Goal: Task Accomplishment & Management: Use online tool/utility

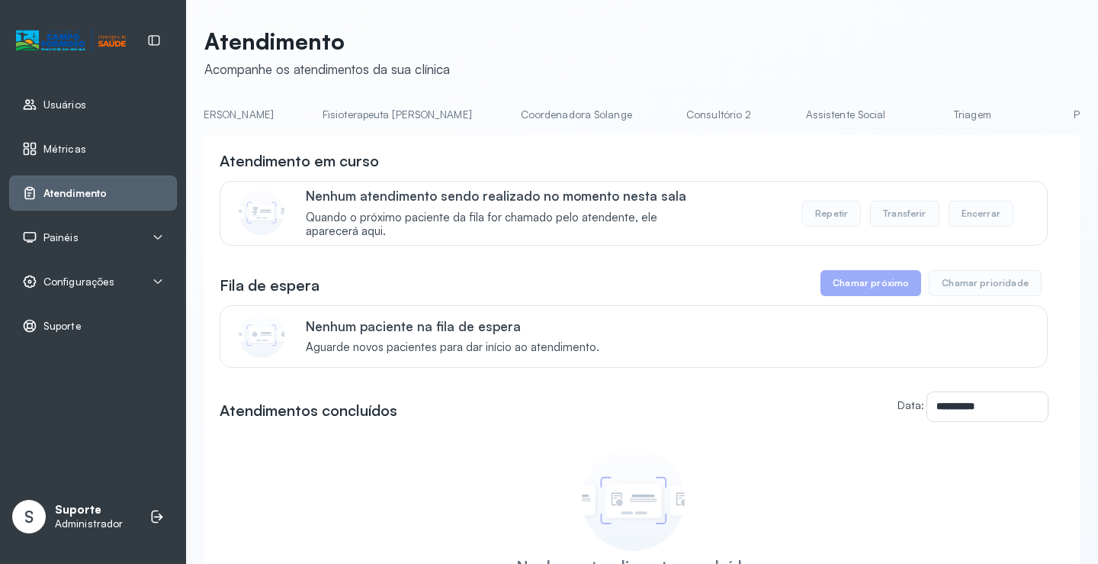
scroll to position [0, 841]
click at [914, 116] on link "Triagem" at bounding box center [967, 114] width 107 height 25
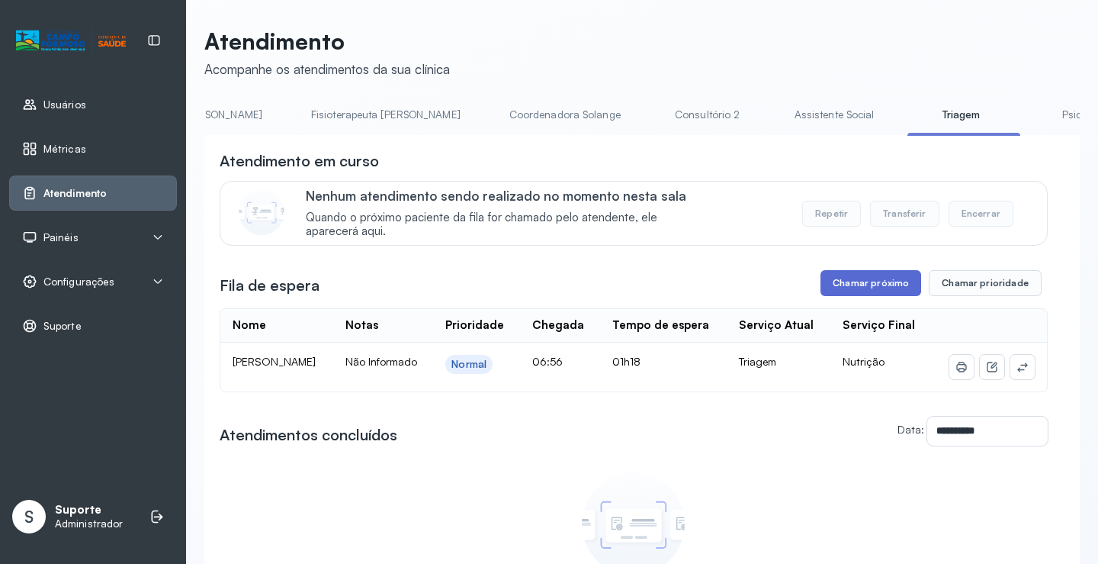
click at [870, 288] on button "Chamar próximo" at bounding box center [870, 283] width 101 height 26
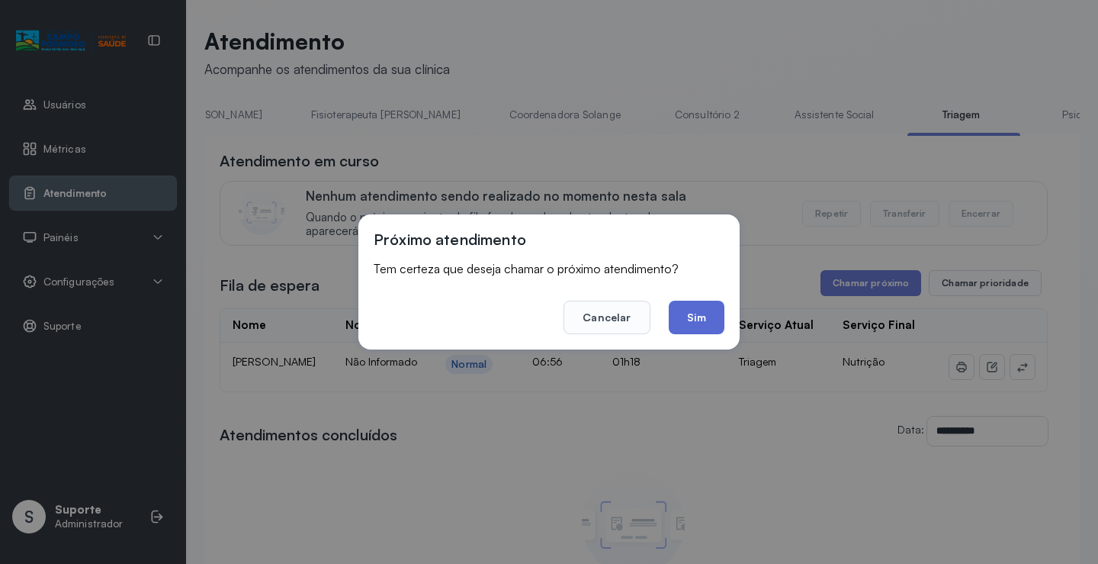
click at [709, 328] on button "Sim" at bounding box center [697, 317] width 56 height 34
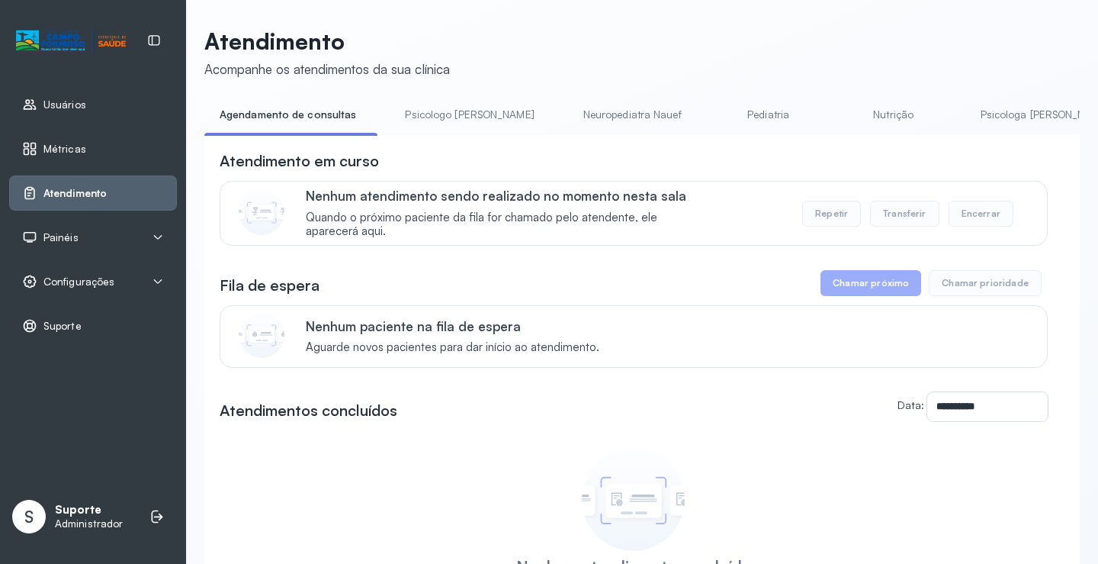
drag, startPoint x: 496, startPoint y: 146, endPoint x: 522, endPoint y: 149, distance: 25.3
click at [522, 149] on div "**********" at bounding box center [641, 417] width 875 height 564
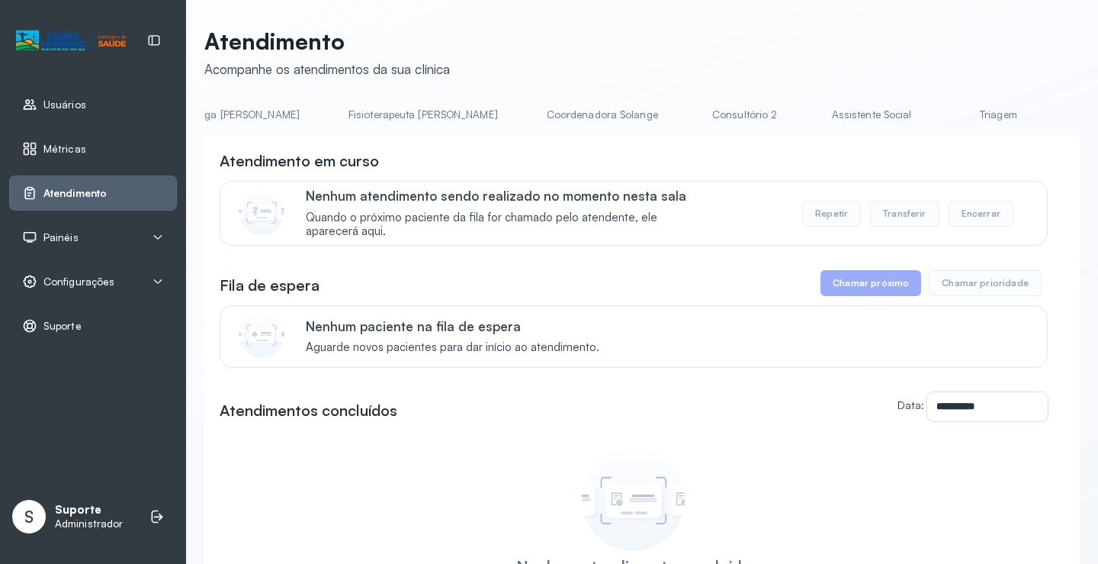
click at [945, 128] on li "Triagem" at bounding box center [1001, 119] width 113 height 34
click at [945, 122] on link "Triagem" at bounding box center [998, 114] width 107 height 25
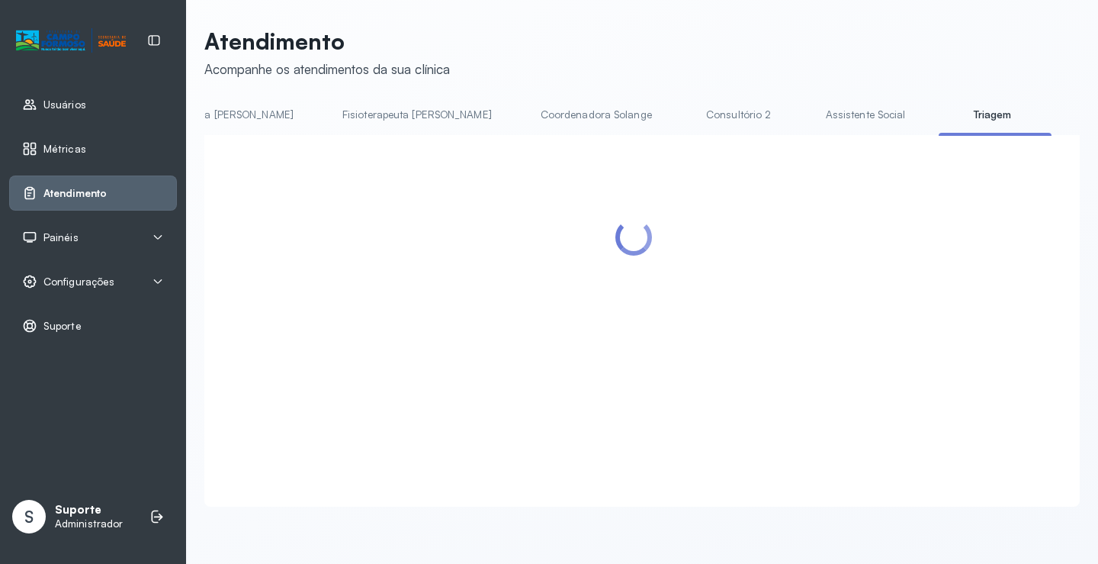
click at [939, 122] on link "Triagem" at bounding box center [992, 114] width 107 height 25
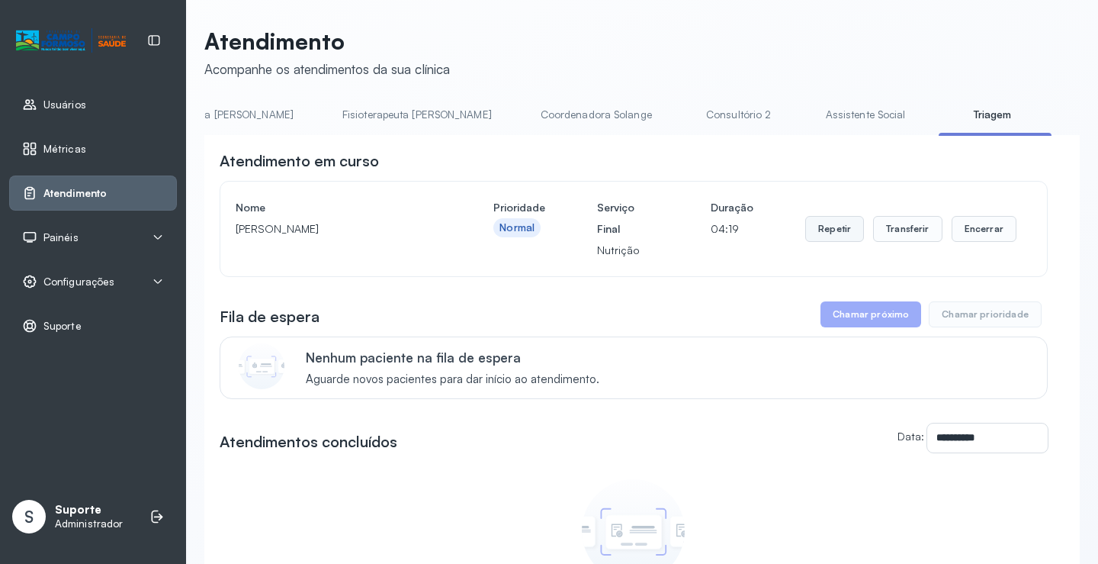
click at [835, 232] on button "Repetir" at bounding box center [834, 229] width 59 height 26
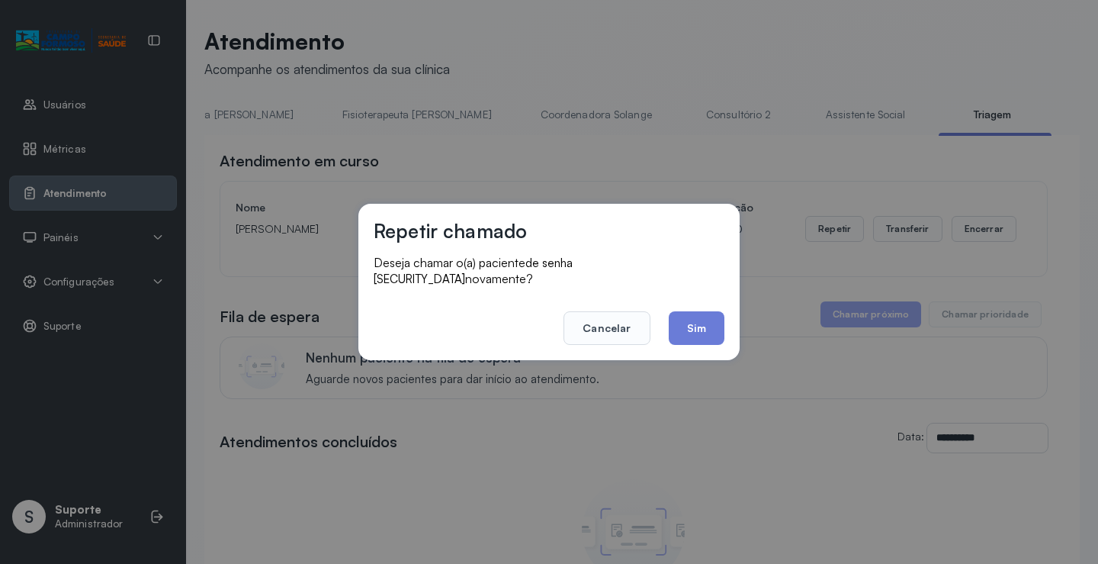
click at [711, 317] on button "Sim" at bounding box center [697, 328] width 56 height 34
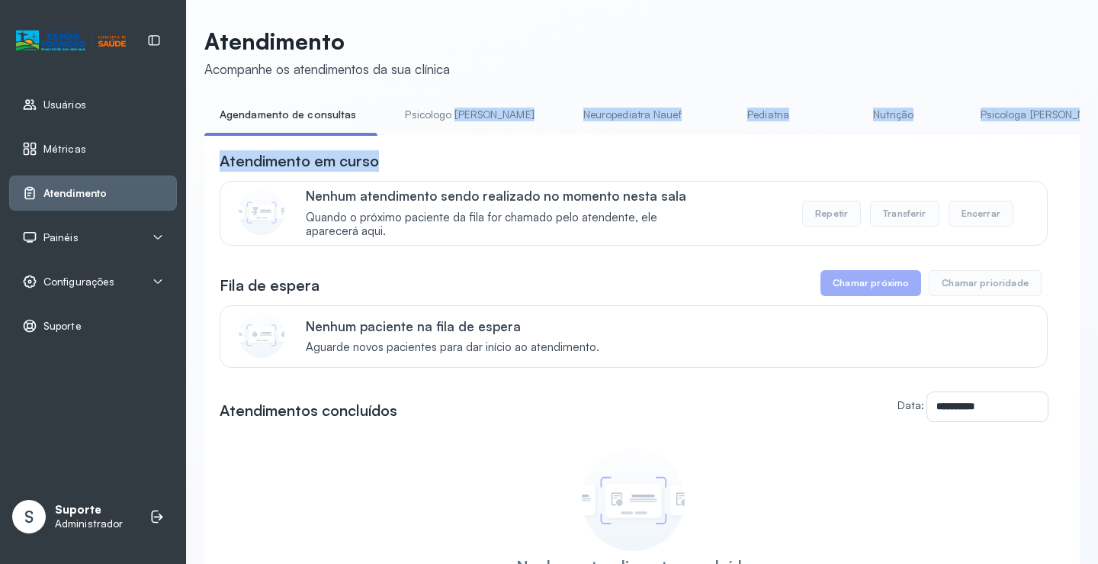
drag, startPoint x: 415, startPoint y: 140, endPoint x: 449, endPoint y: 135, distance: 34.7
click at [449, 135] on div "**********" at bounding box center [641, 401] width 875 height 598
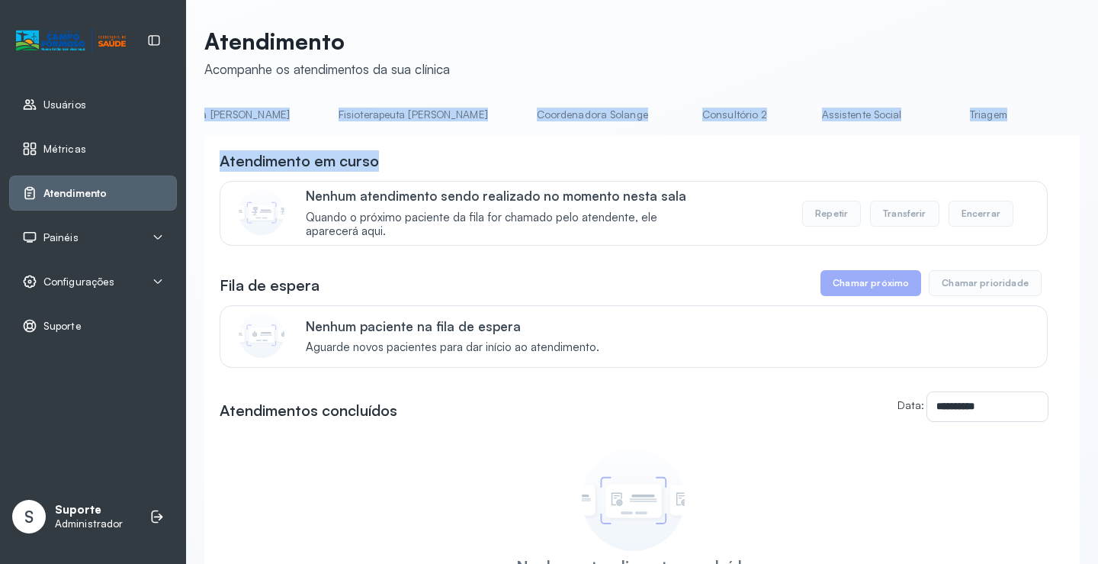
scroll to position [0, 1213]
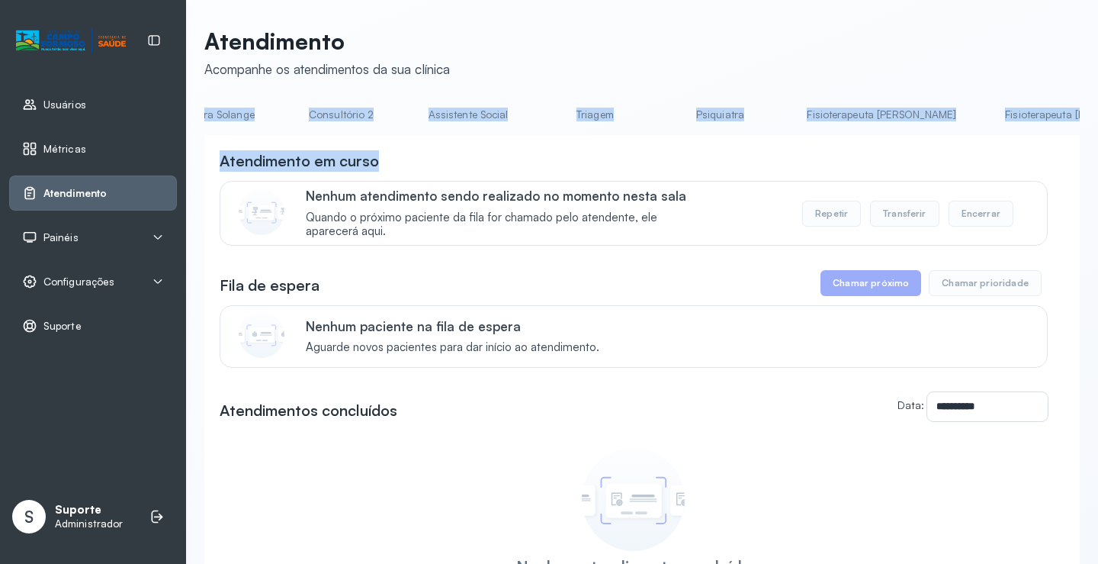
click at [541, 114] on link "Triagem" at bounding box center [594, 114] width 107 height 25
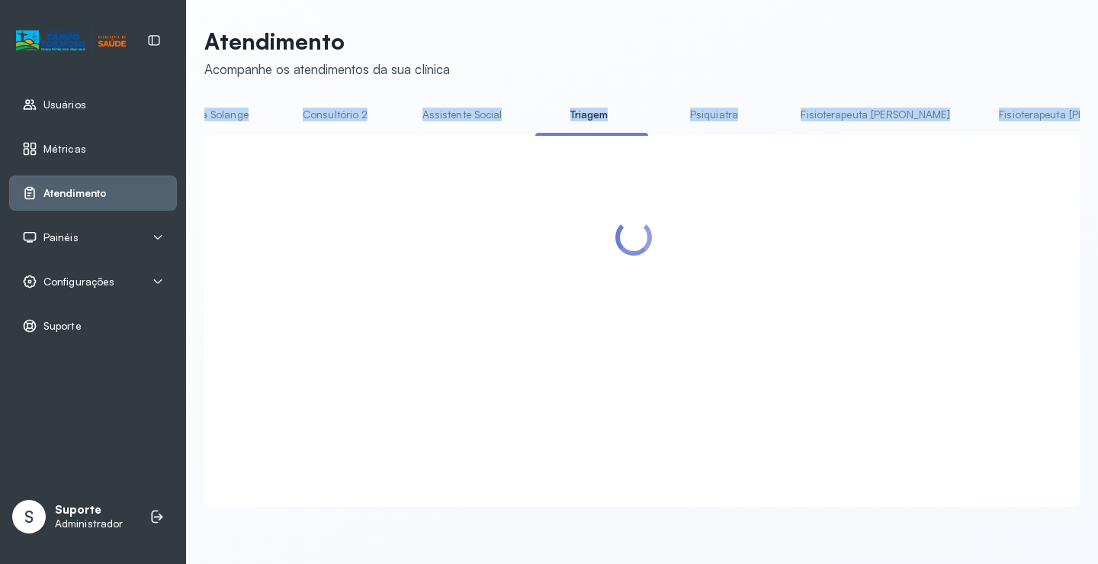
scroll to position [0, 1209]
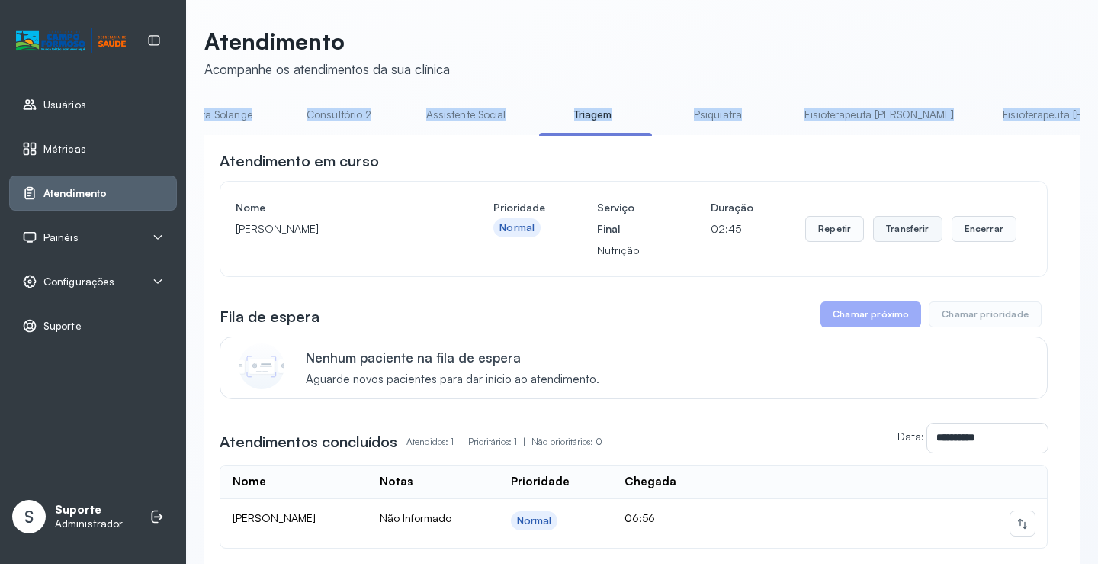
click at [909, 234] on button "Transferir" at bounding box center [907, 229] width 69 height 26
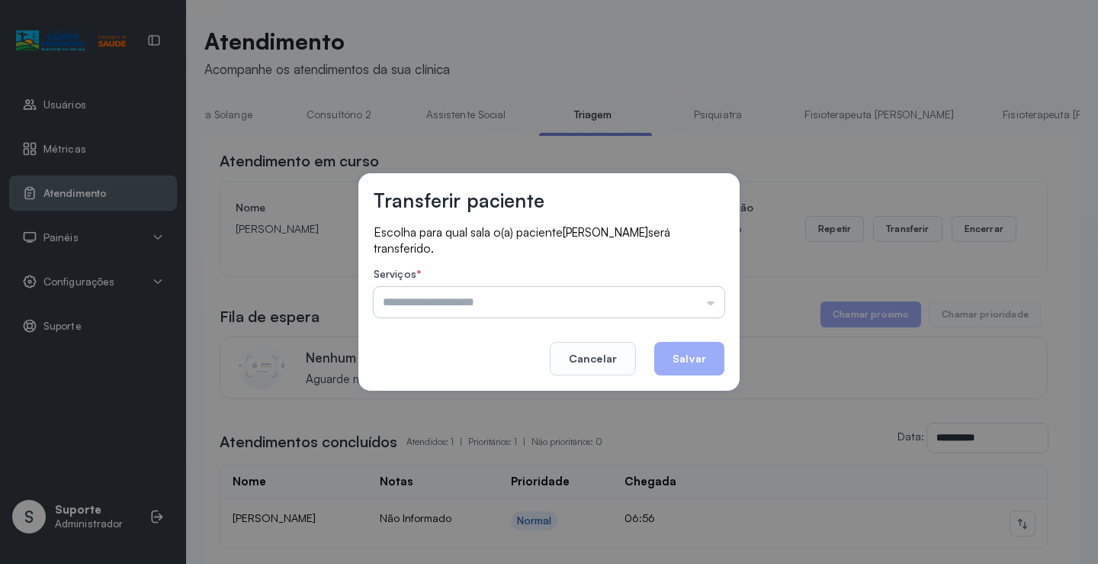
click at [711, 304] on input "text" at bounding box center [549, 302] width 351 height 31
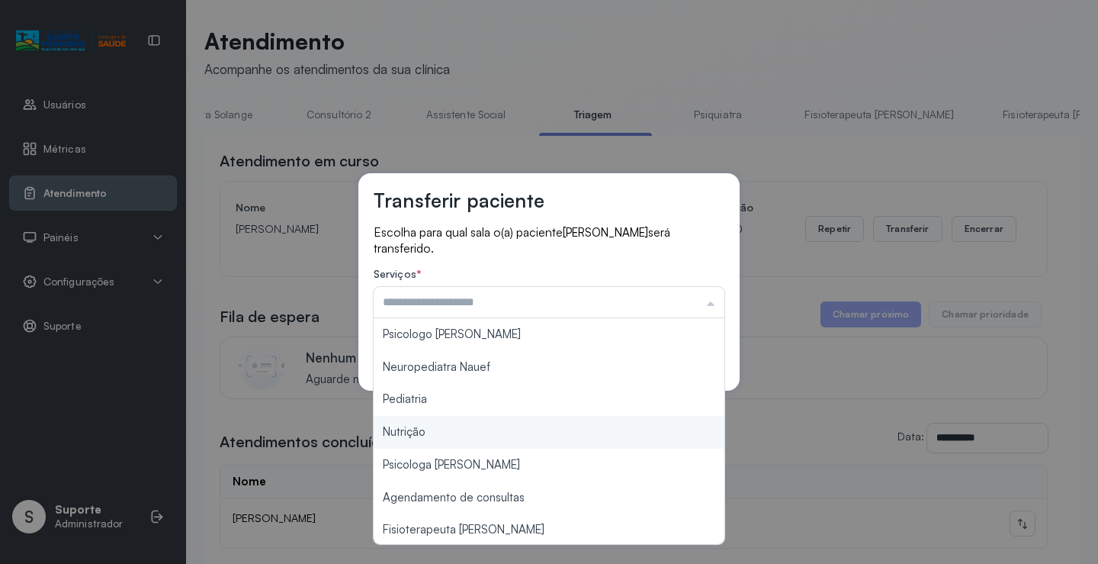
type input "********"
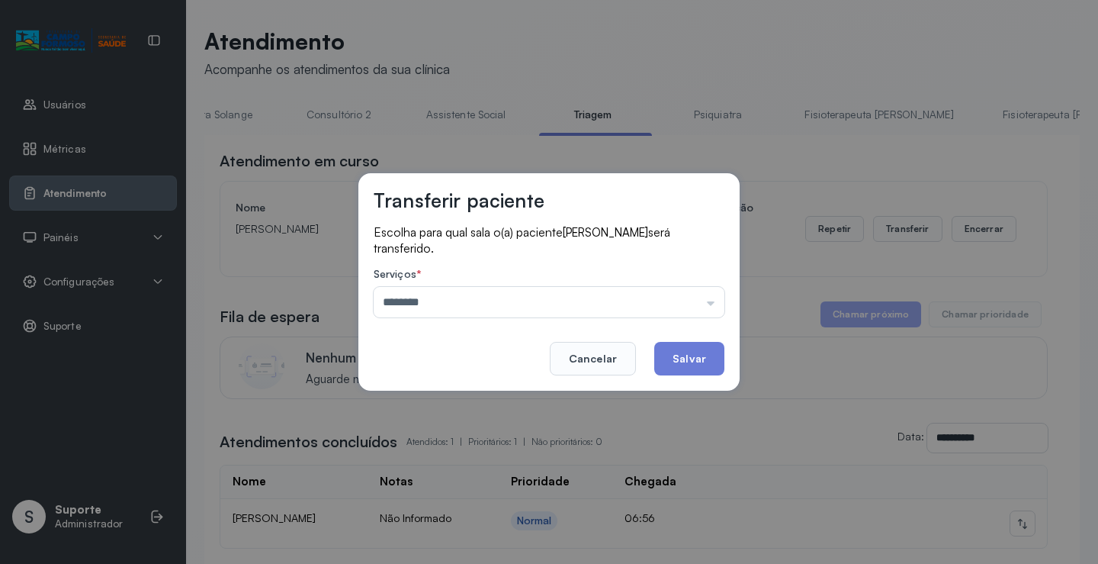
click at [436, 432] on div "Transferir paciente Escolha para qual sala o(a) paciente Paulo Henrique de Fran…" at bounding box center [549, 282] width 1098 height 564
click at [697, 350] on button "Salvar" at bounding box center [689, 359] width 70 height 34
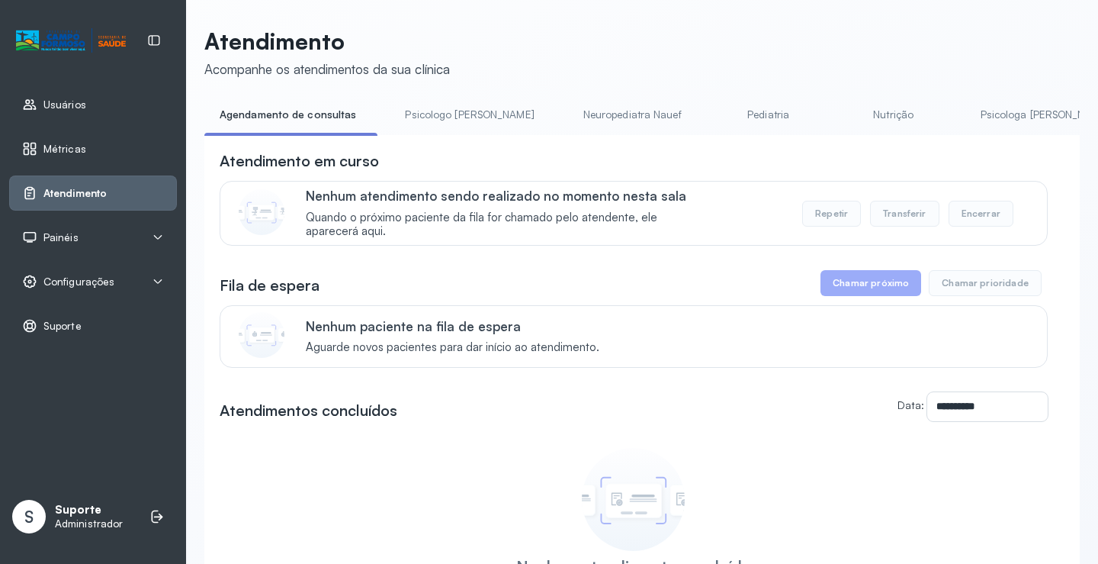
click at [423, 134] on li "Psicologo [PERSON_NAME]" at bounding box center [472, 119] width 165 height 34
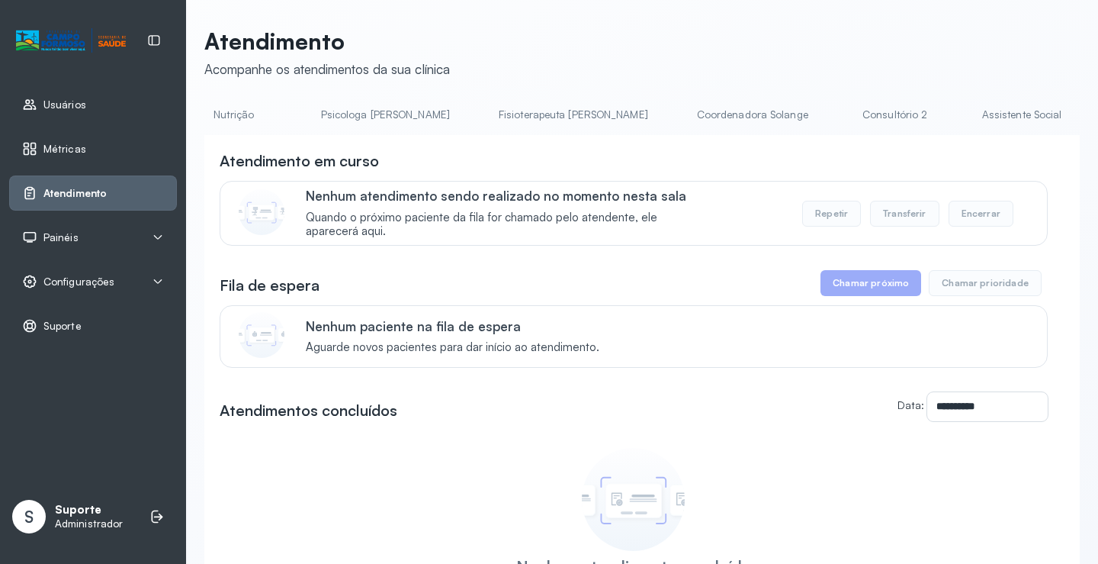
scroll to position [0, 726]
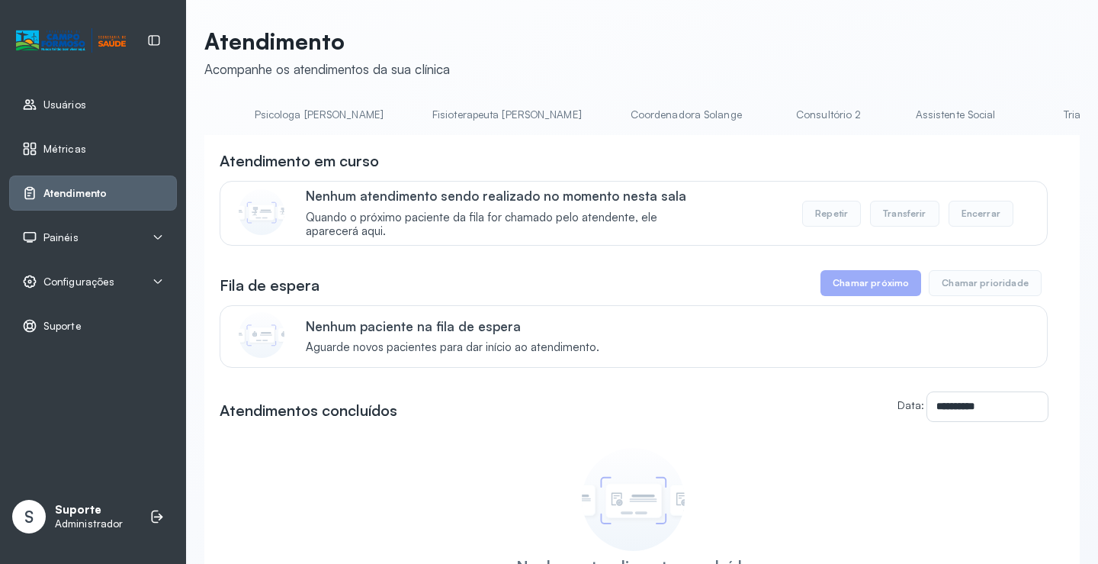
click at [1029, 109] on link "Triagem" at bounding box center [1082, 114] width 107 height 25
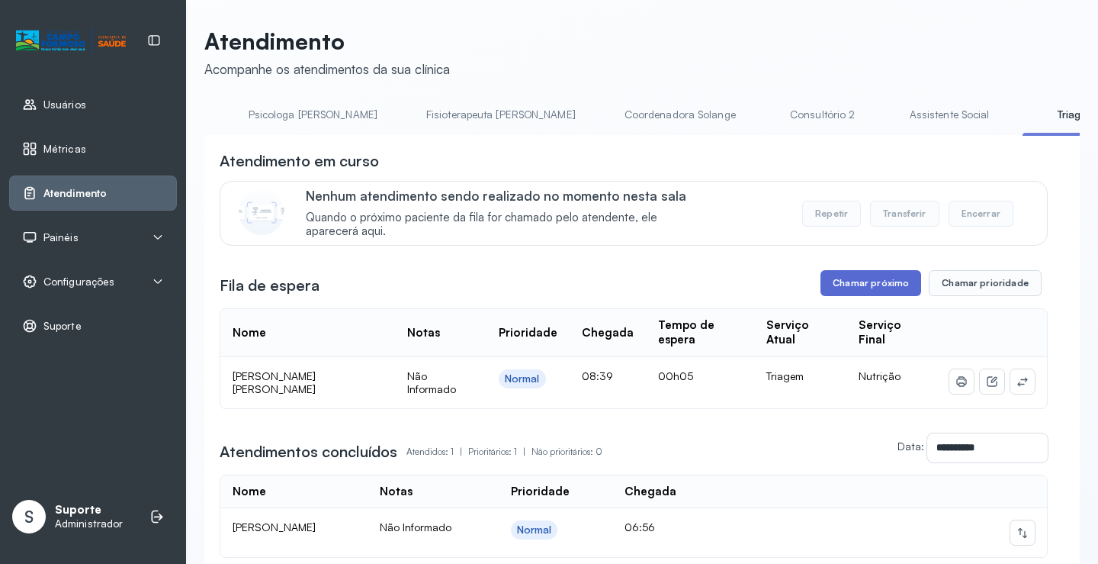
click at [888, 294] on button "Chamar próximo" at bounding box center [870, 283] width 101 height 26
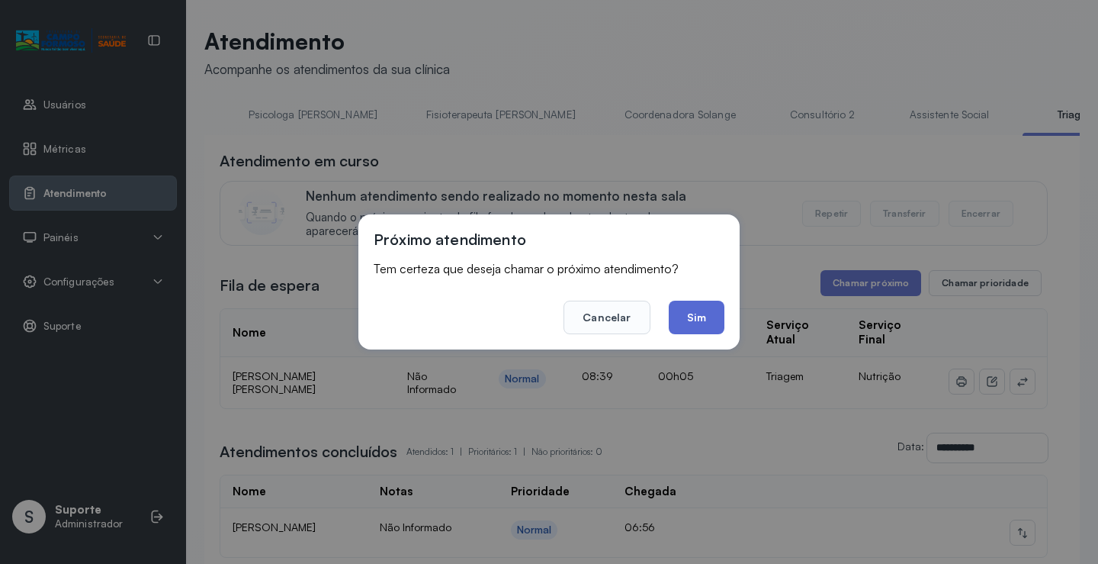
click at [699, 315] on button "Sim" at bounding box center [697, 317] width 56 height 34
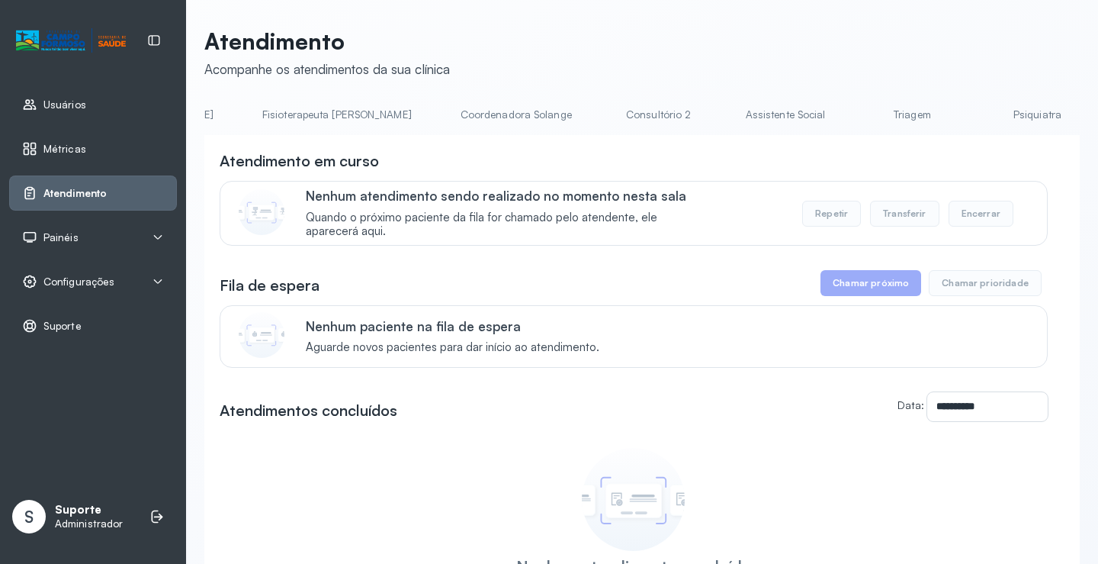
scroll to position [0, 924]
click at [830, 115] on link "Triagem" at bounding box center [883, 114] width 107 height 25
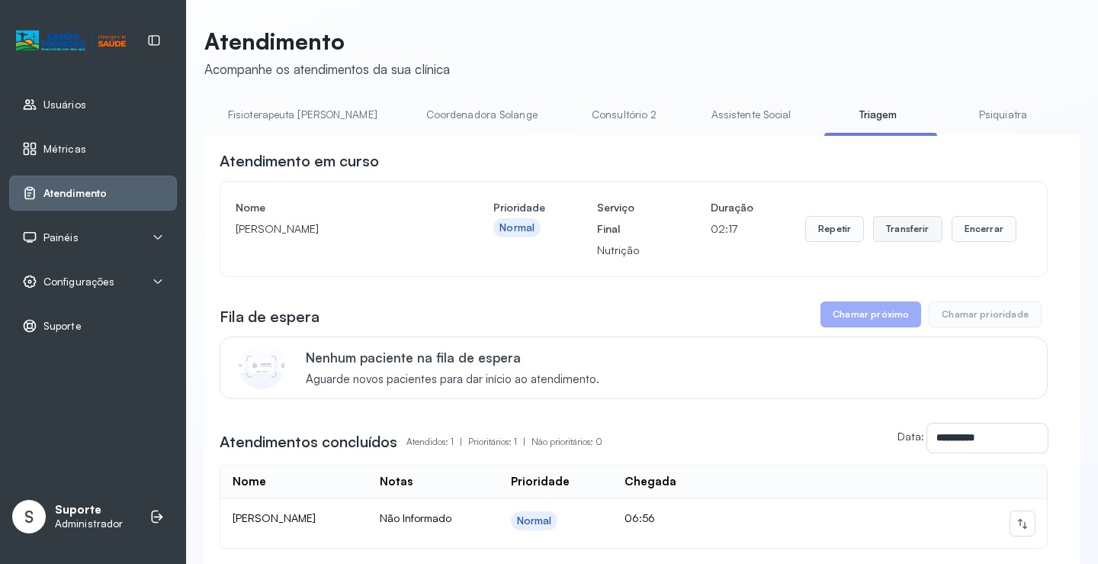
click at [917, 239] on button "Transferir" at bounding box center [907, 229] width 69 height 26
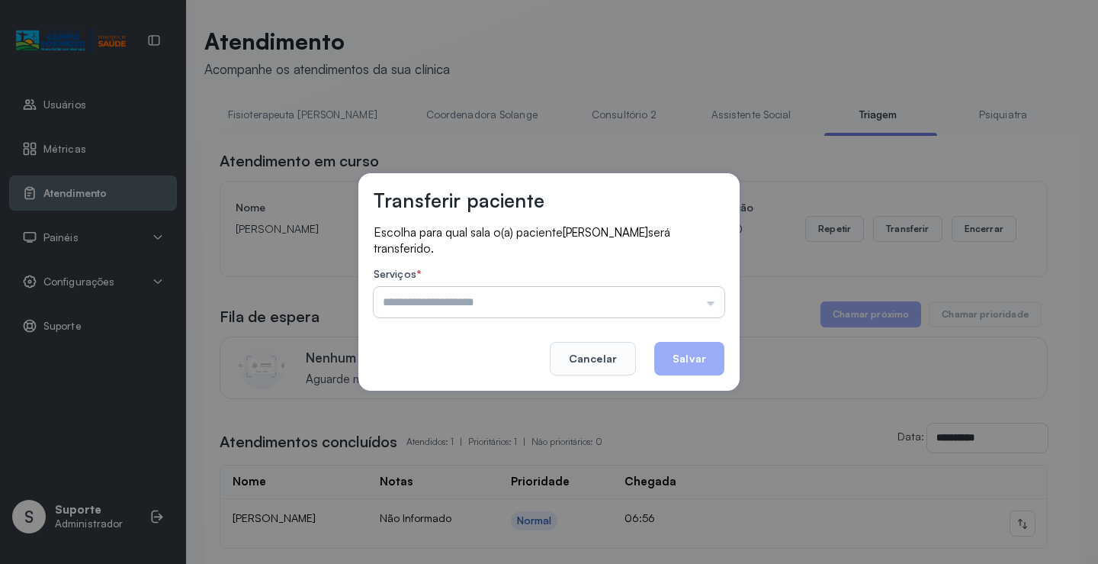
click at [711, 301] on input "text" at bounding box center [549, 302] width 351 height 31
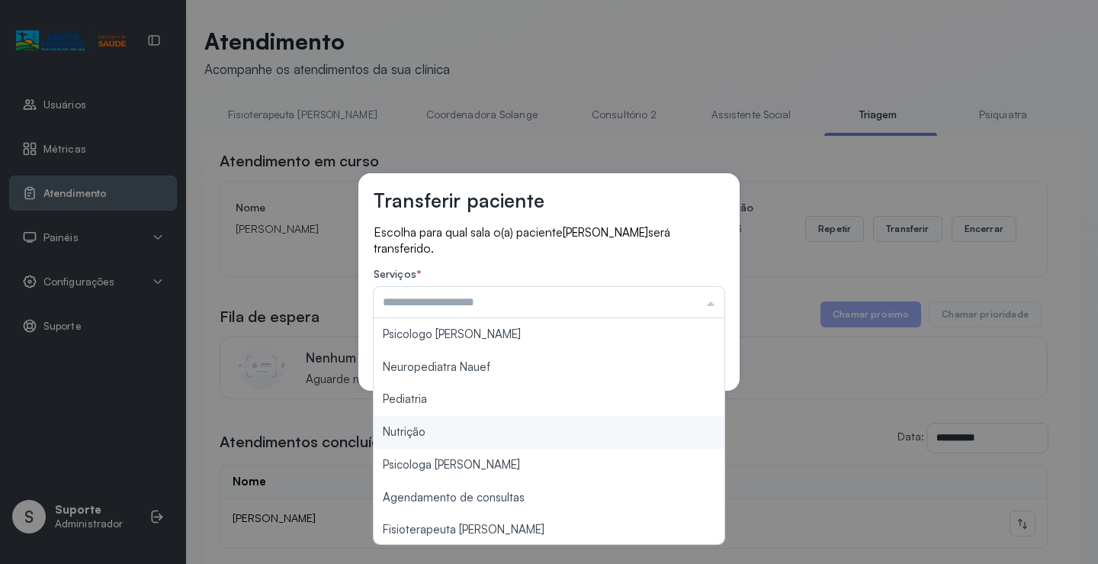
type input "********"
click at [432, 437] on div "Transferir paciente Escolha para qual sala o(a) paciente Mary Hellen Sousa Carv…" at bounding box center [549, 282] width 1098 height 564
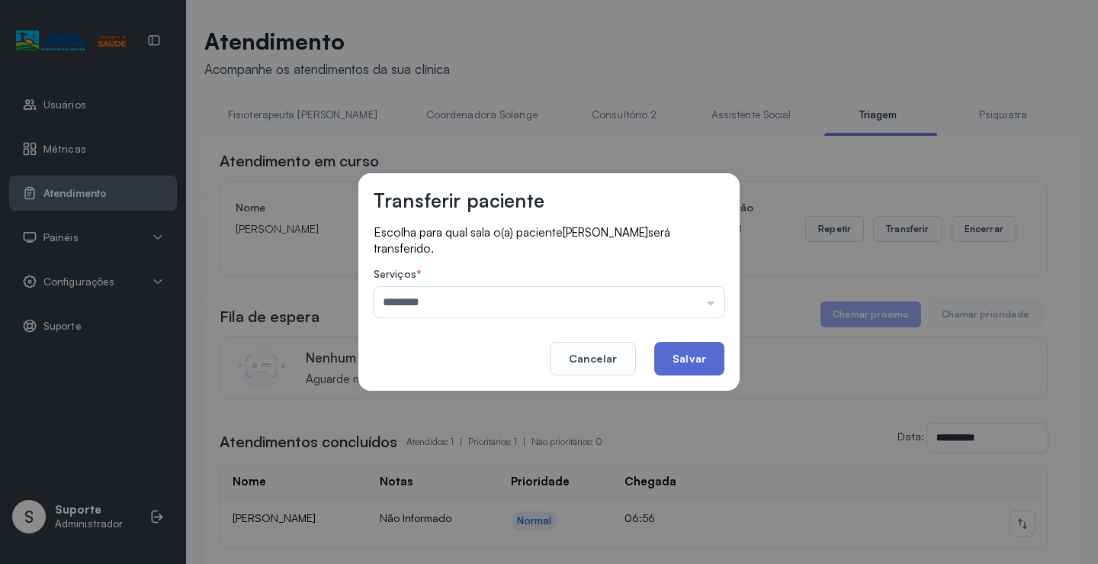
click at [692, 362] on button "Salvar" at bounding box center [689, 359] width 70 height 34
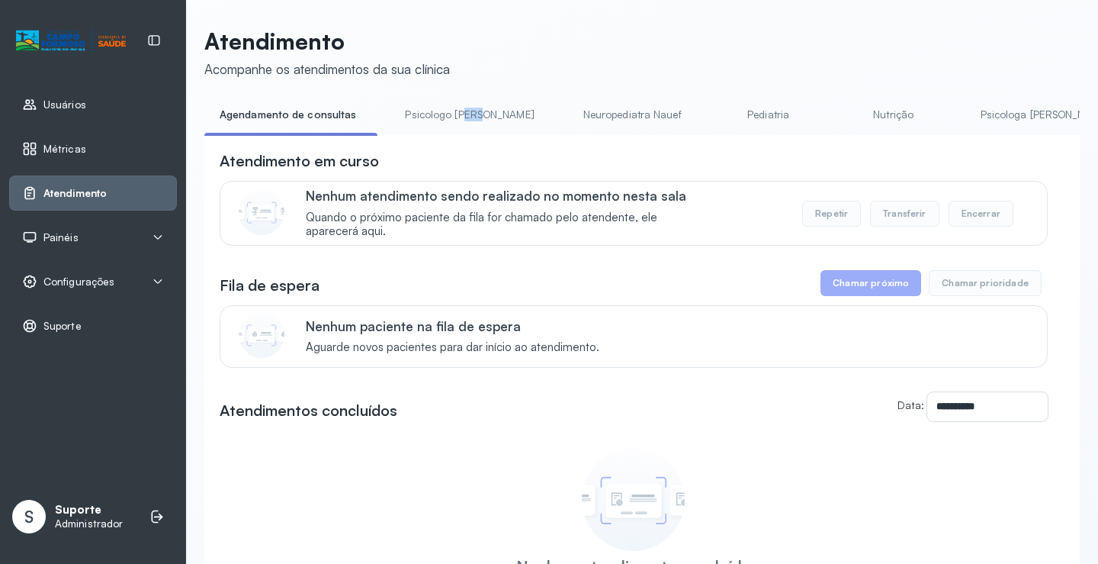
drag, startPoint x: 461, startPoint y: 134, endPoint x: 477, endPoint y: 133, distance: 16.8
click at [484, 132] on li "Psicologo [PERSON_NAME]" at bounding box center [472, 119] width 165 height 34
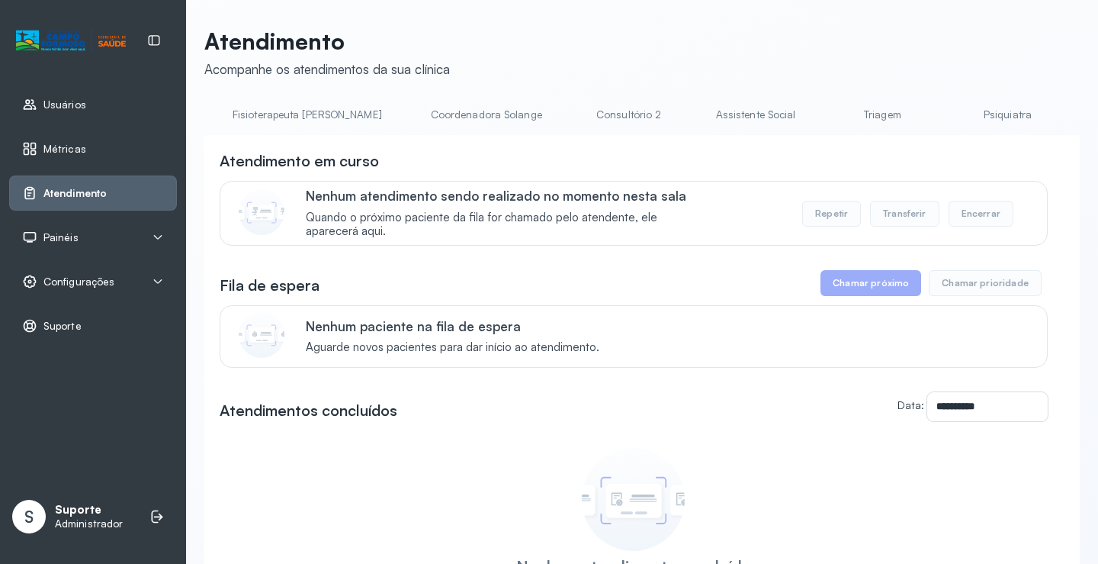
scroll to position [0, 991]
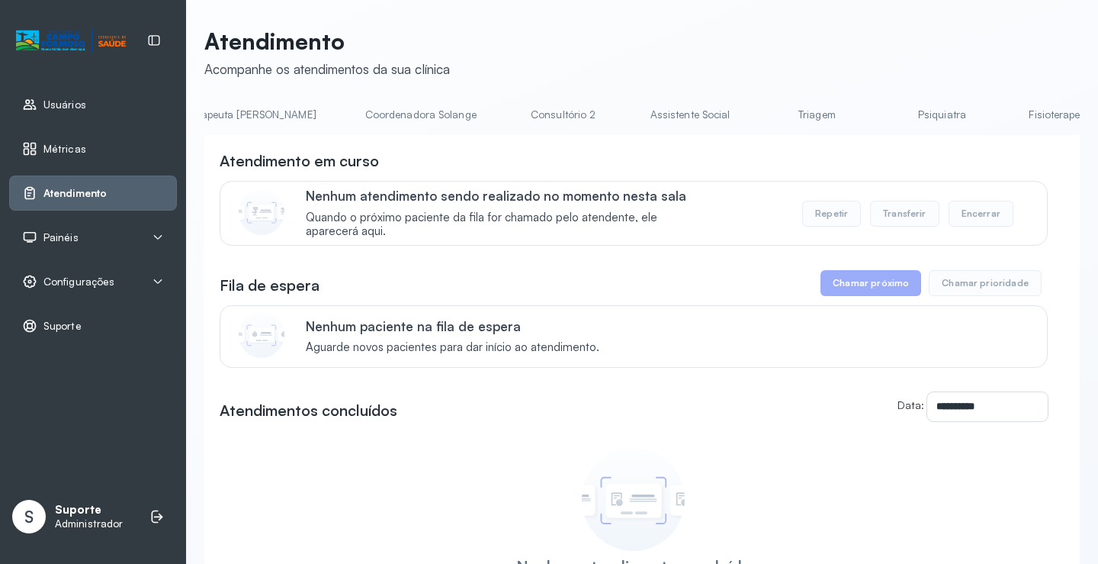
click at [763, 120] on link "Triagem" at bounding box center [816, 114] width 107 height 25
click at [615, 109] on link "Triagem" at bounding box center [668, 114] width 107 height 25
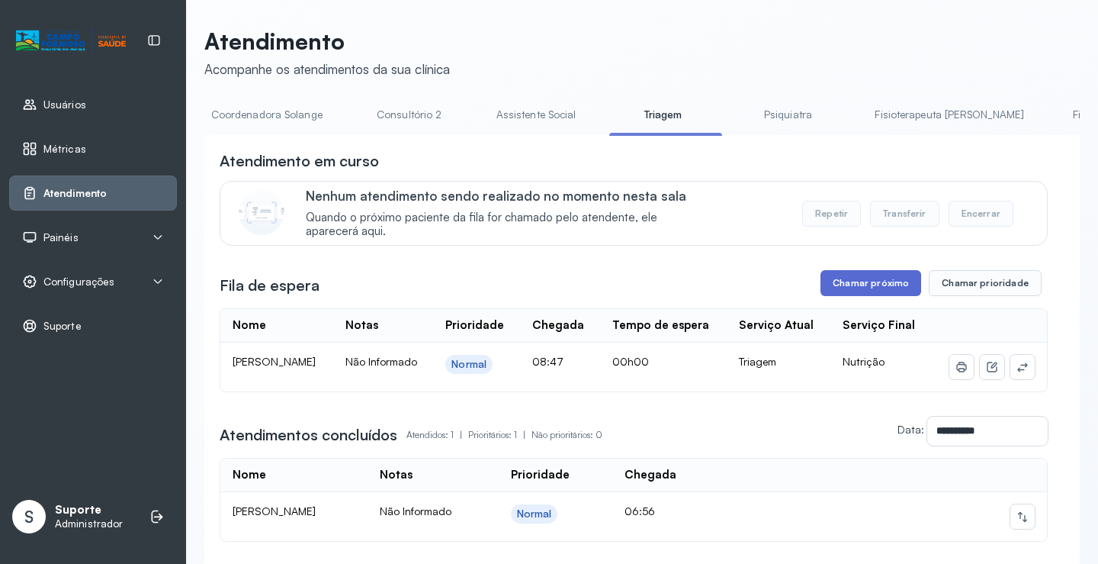
click at [875, 287] on button "Chamar próximo" at bounding box center [870, 283] width 101 height 26
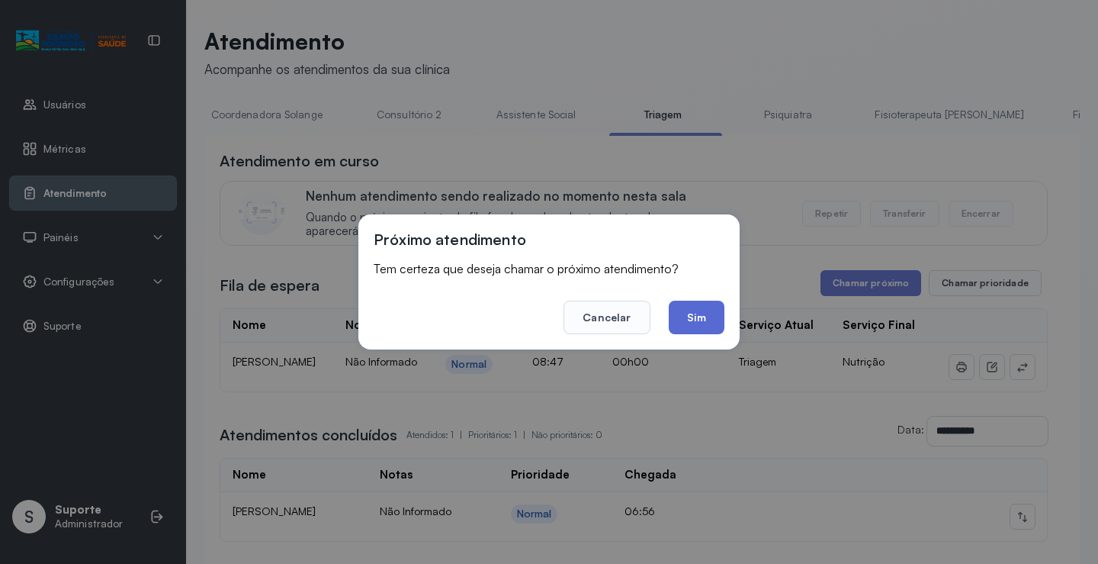
click at [698, 323] on button "Sim" at bounding box center [697, 317] width 56 height 34
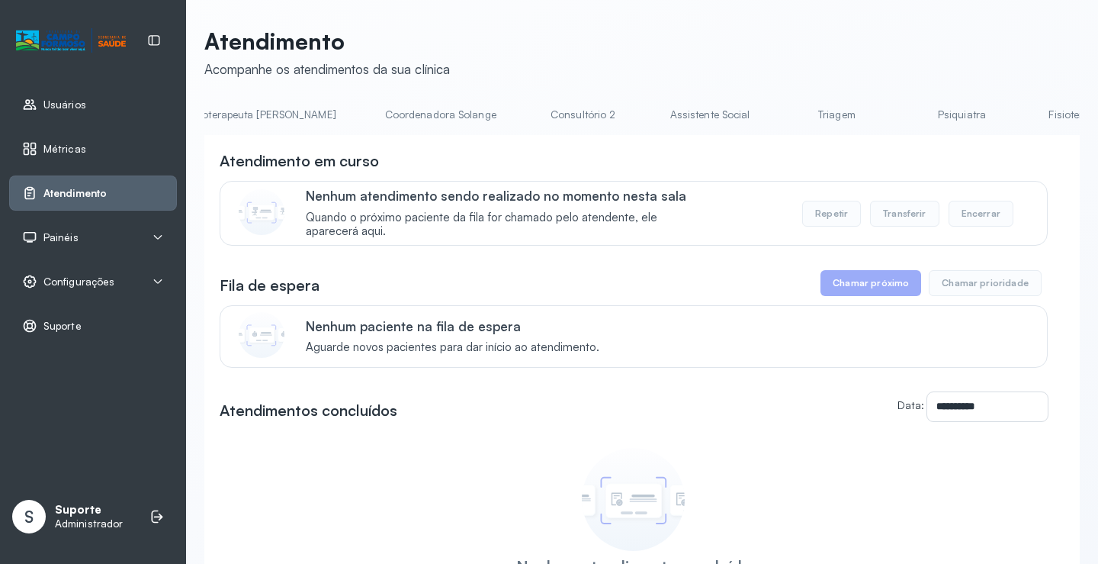
scroll to position [0, 973]
click at [782, 113] on link "Triagem" at bounding box center [835, 114] width 107 height 25
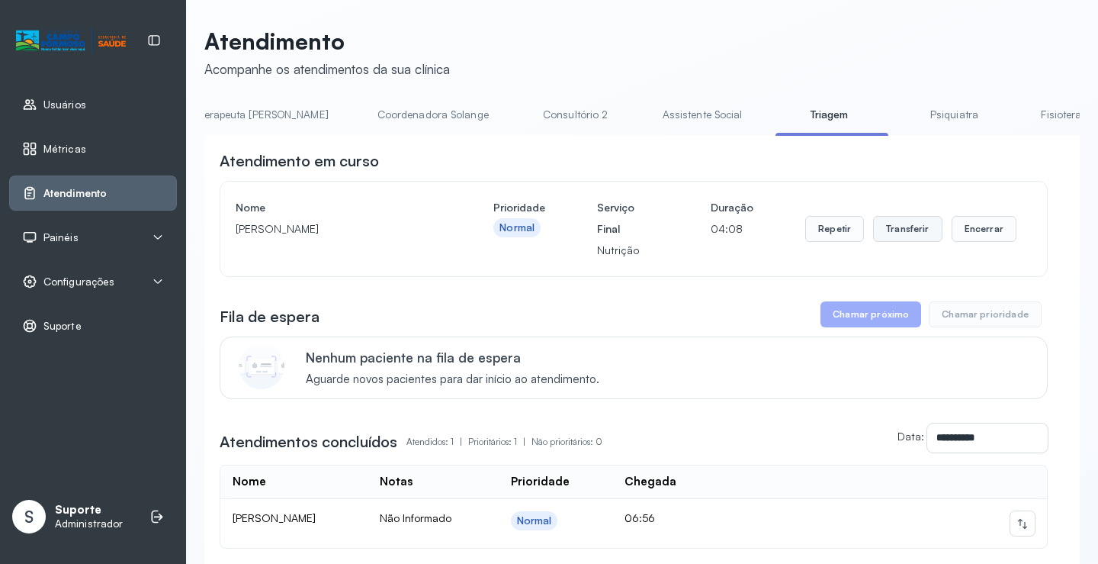
click at [900, 235] on button "Transferir" at bounding box center [907, 229] width 69 height 26
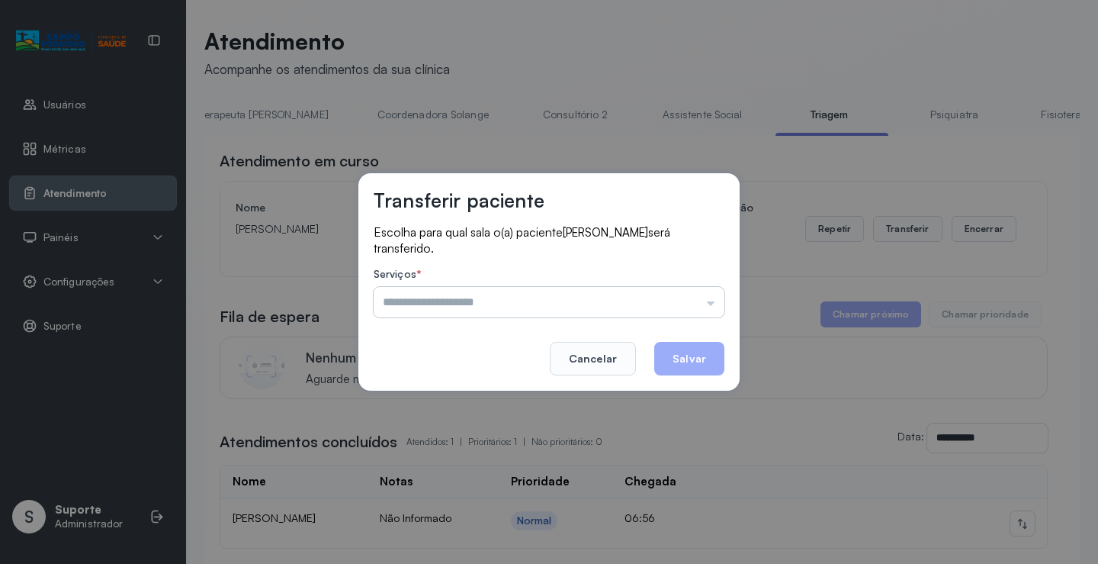
click at [709, 302] on input "text" at bounding box center [549, 302] width 351 height 31
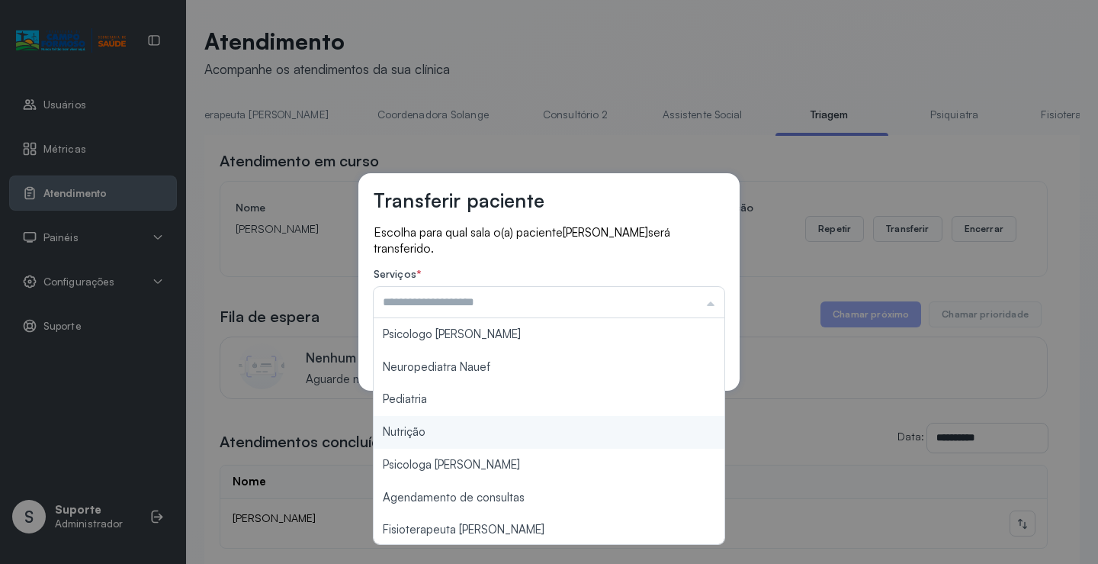
type input "********"
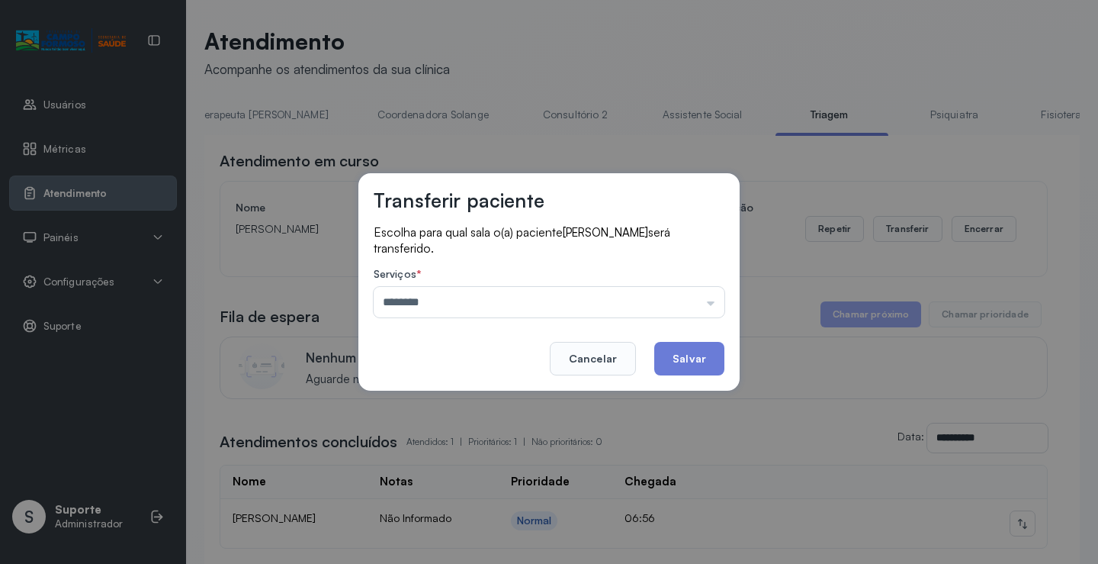
drag, startPoint x: 463, startPoint y: 437, endPoint x: 494, endPoint y: 438, distance: 31.3
click at [477, 438] on div "Transferir paciente Escolha para qual sala o(a) paciente [PERSON_NAME] será tra…" at bounding box center [549, 282] width 1098 height 564
click at [694, 373] on button "Salvar" at bounding box center [689, 359] width 70 height 34
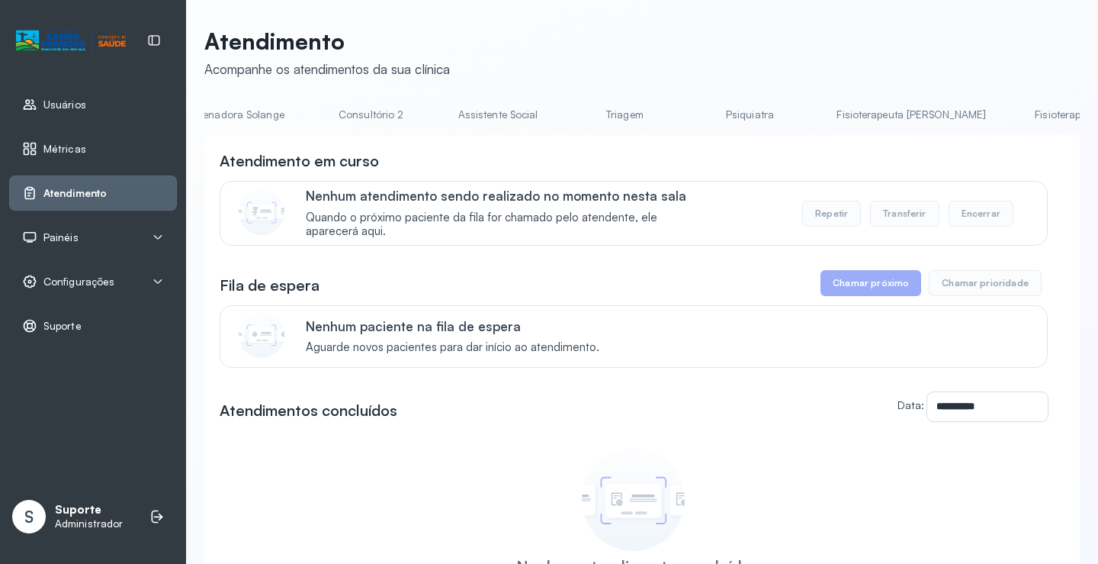
scroll to position [0, 1213]
click at [541, 117] on link "Triagem" at bounding box center [594, 114] width 107 height 25
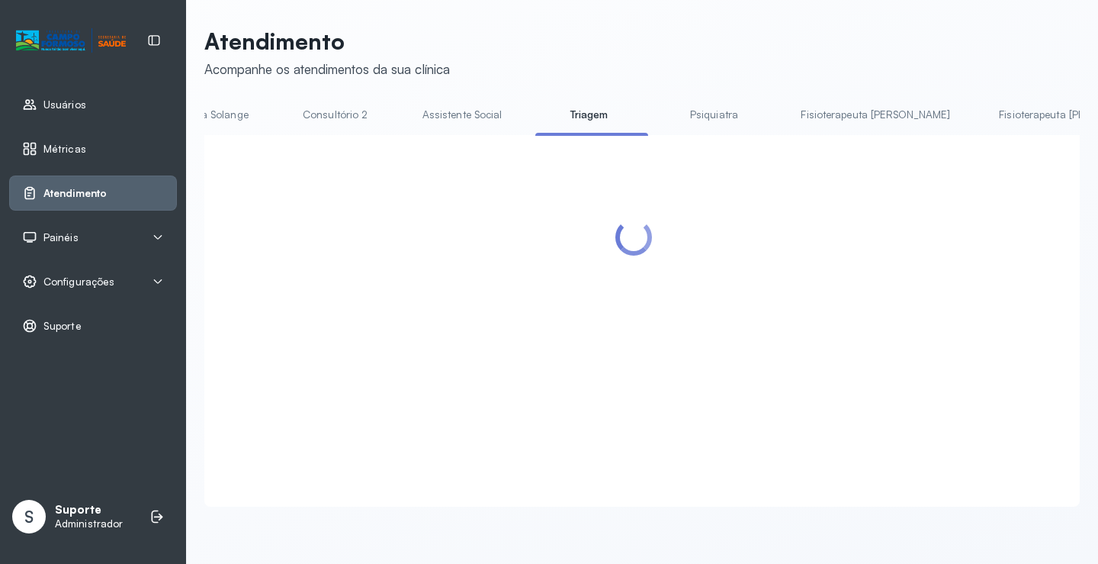
scroll to position [0, 1209]
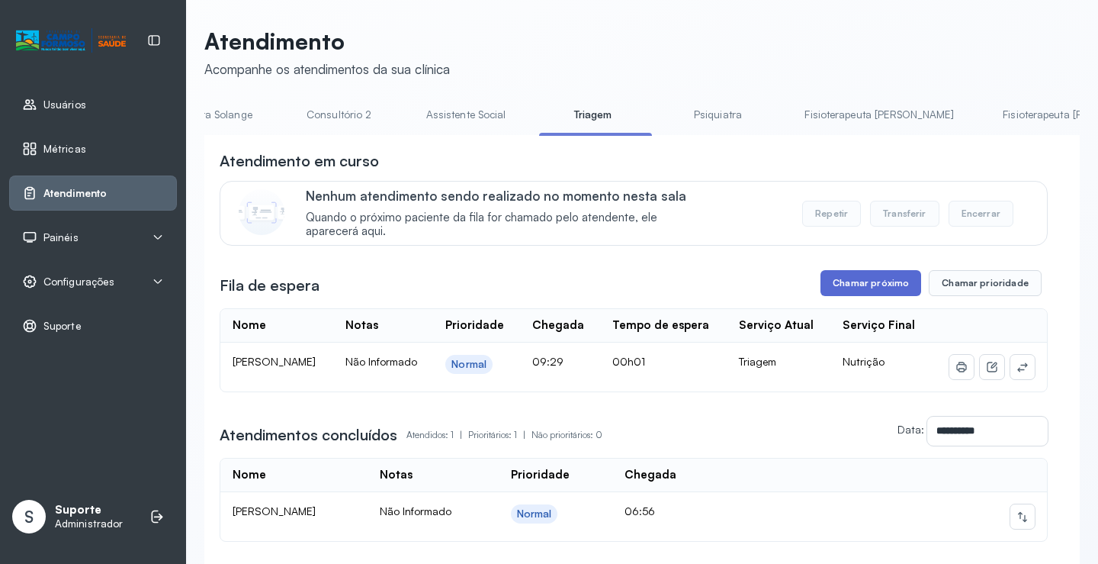
click at [870, 292] on button "Chamar próximo" at bounding box center [870, 283] width 101 height 26
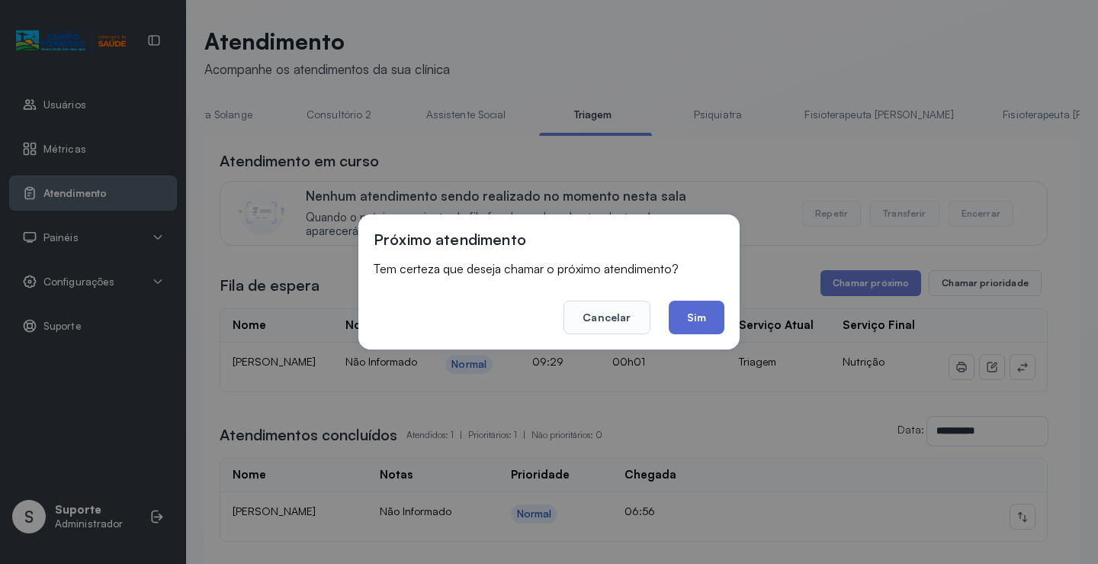
click at [712, 324] on button "Sim" at bounding box center [697, 317] width 56 height 34
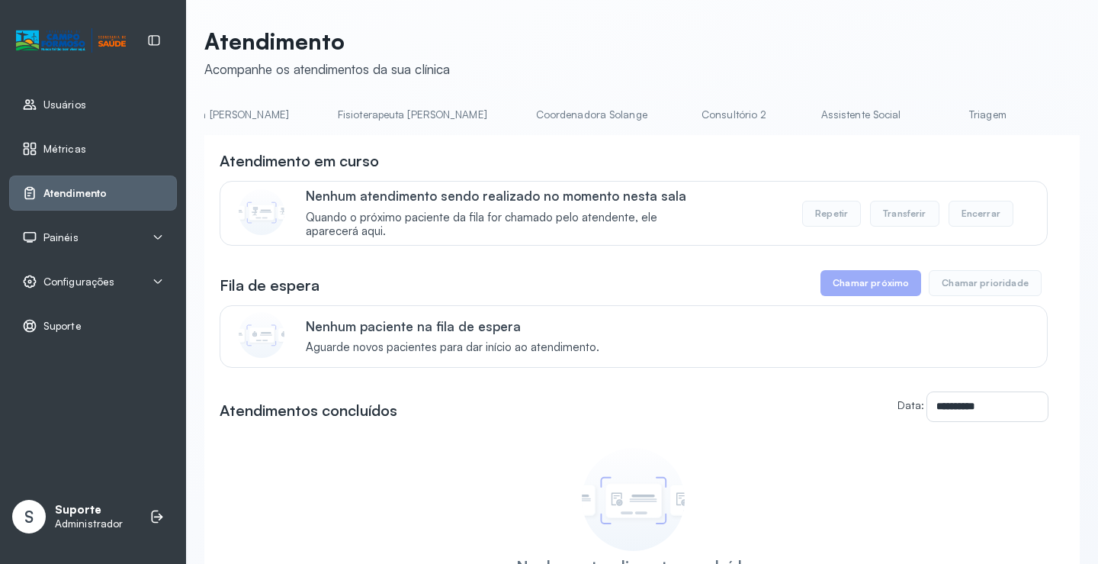
scroll to position [0, 933]
click at [821, 115] on link "Triagem" at bounding box center [874, 114] width 107 height 25
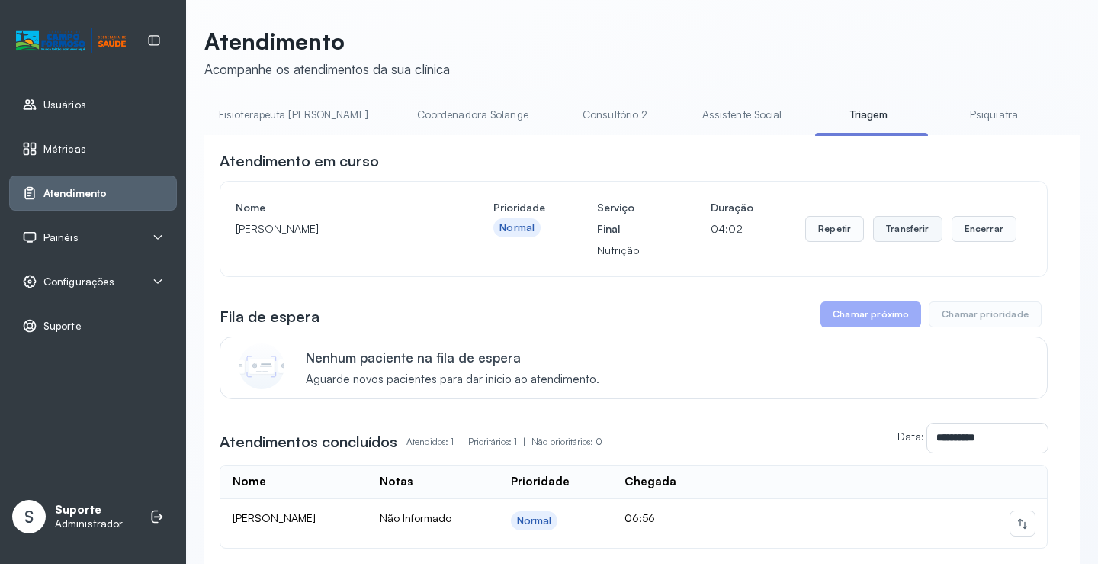
click at [911, 233] on button "Transferir" at bounding box center [907, 229] width 69 height 26
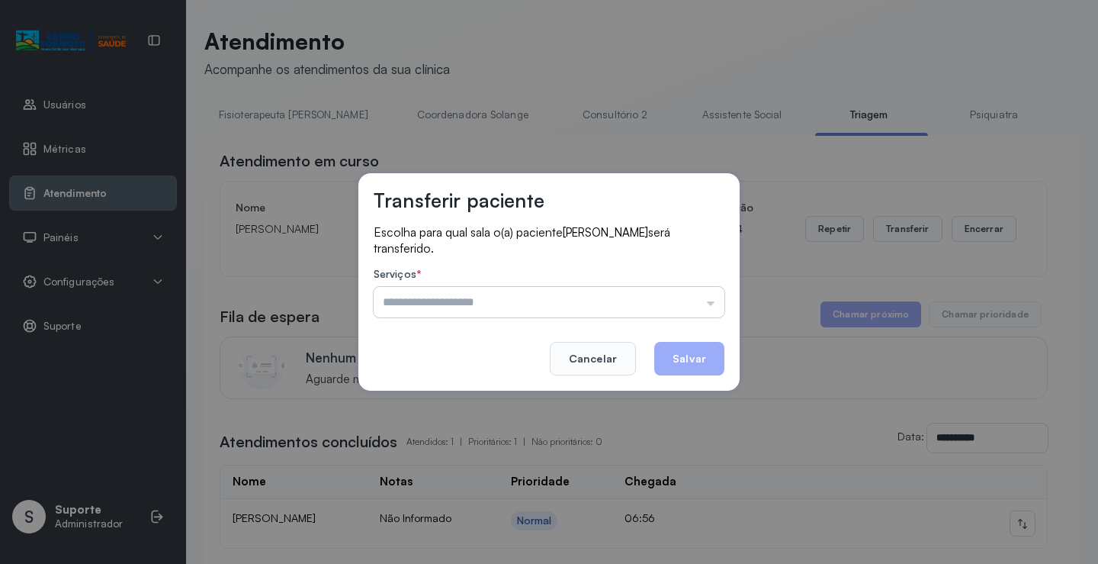
click at [718, 308] on input "text" at bounding box center [549, 302] width 351 height 31
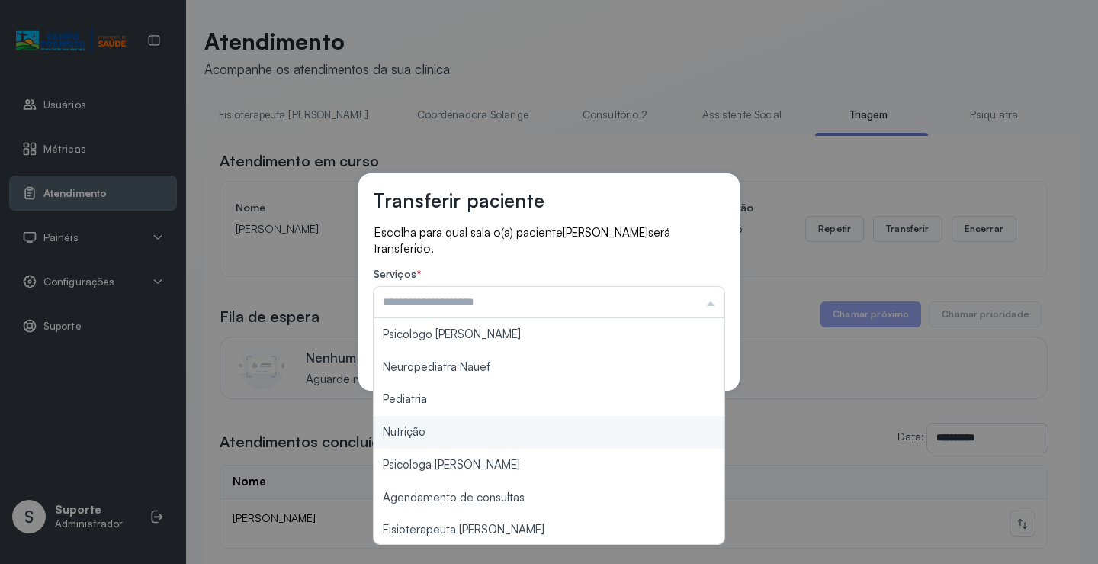
type input "********"
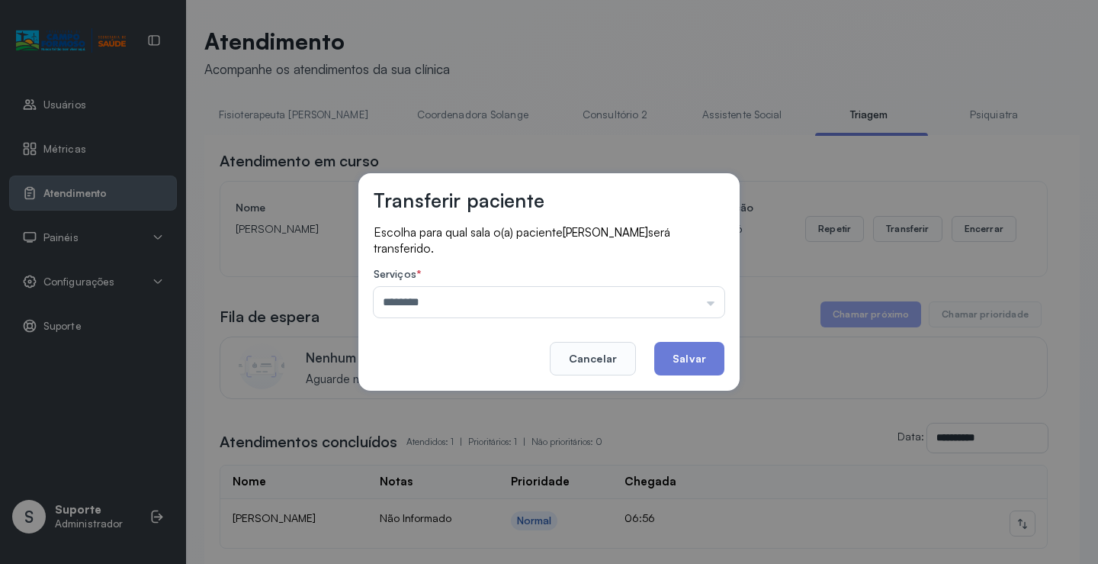
click at [458, 430] on div "Transferir paciente Escolha para qual sala o(a) paciente Kalel Miranda Almeida …" at bounding box center [549, 282] width 1098 height 564
click at [686, 364] on button "Salvar" at bounding box center [689, 359] width 70 height 34
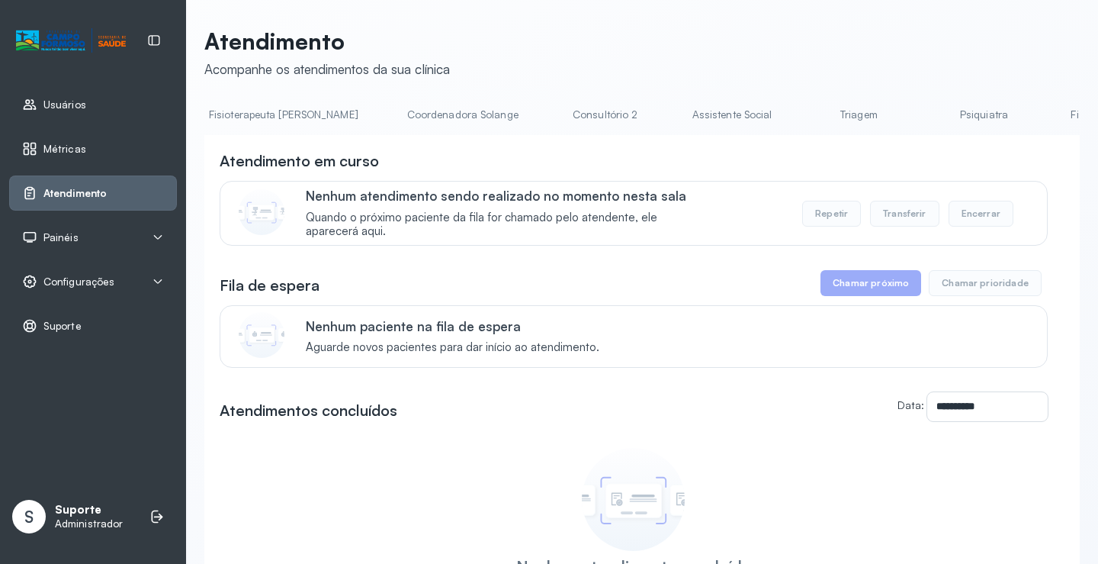
scroll to position [0, 962]
click at [792, 118] on link "Triagem" at bounding box center [845, 114] width 107 height 25
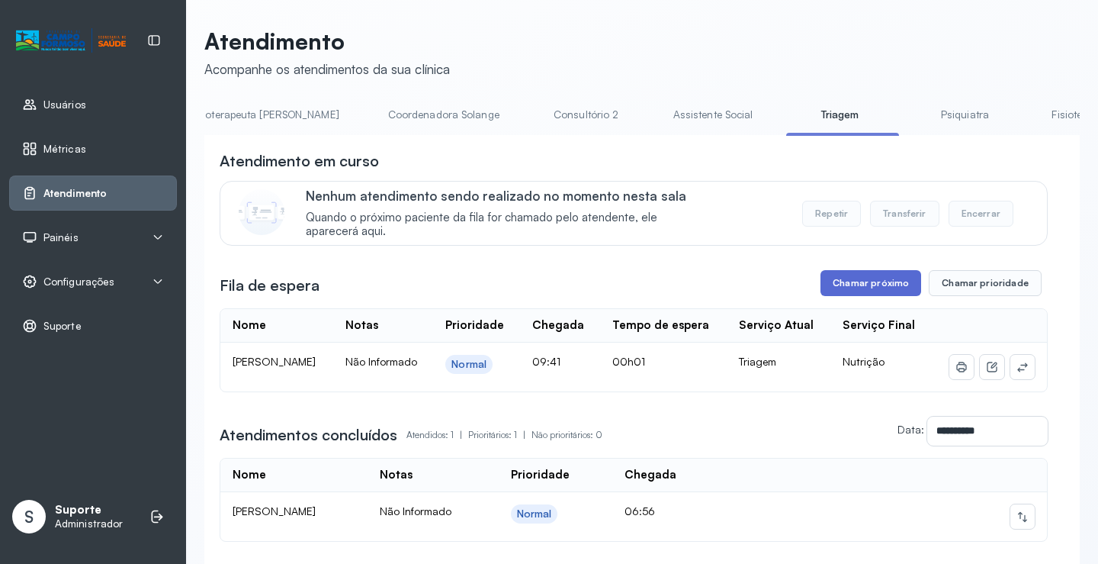
click at [861, 294] on button "Chamar próximo" at bounding box center [870, 283] width 101 height 26
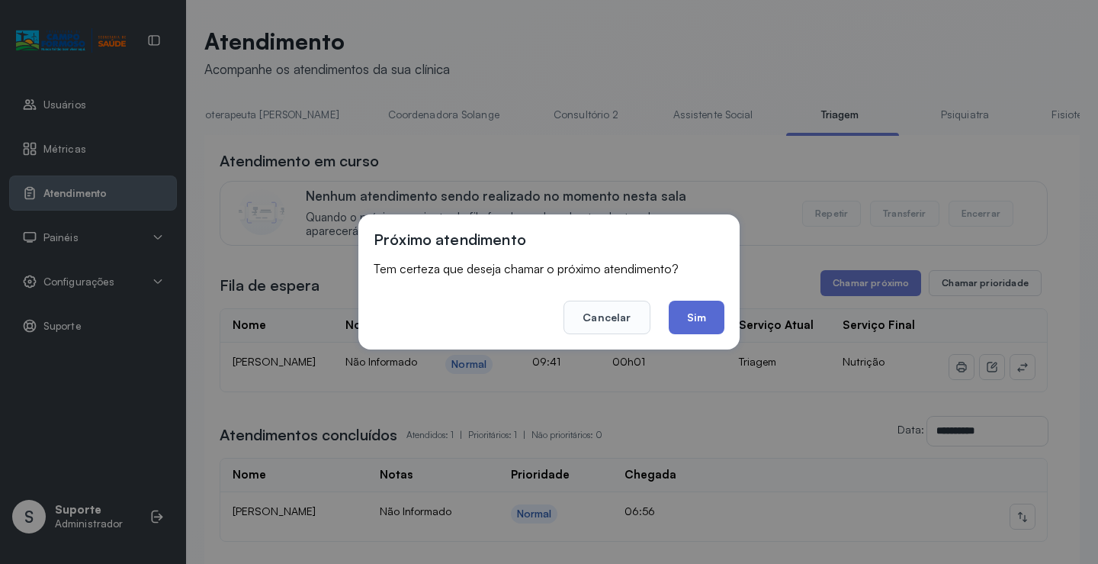
click at [695, 323] on button "Sim" at bounding box center [697, 317] width 56 height 34
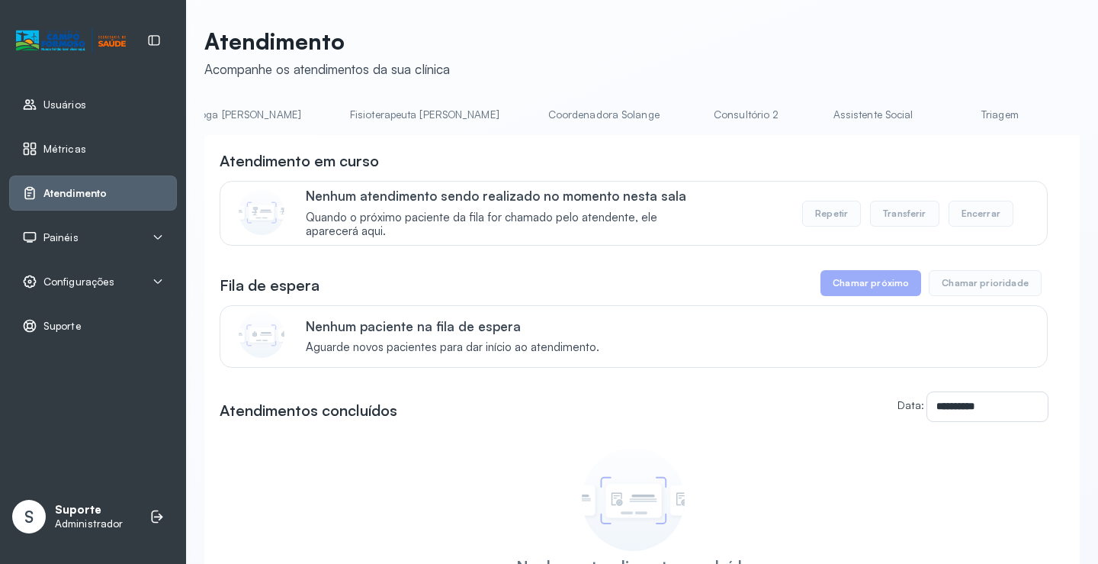
scroll to position [0, 1068]
click at [686, 119] on link "Triagem" at bounding box center [739, 114] width 107 height 25
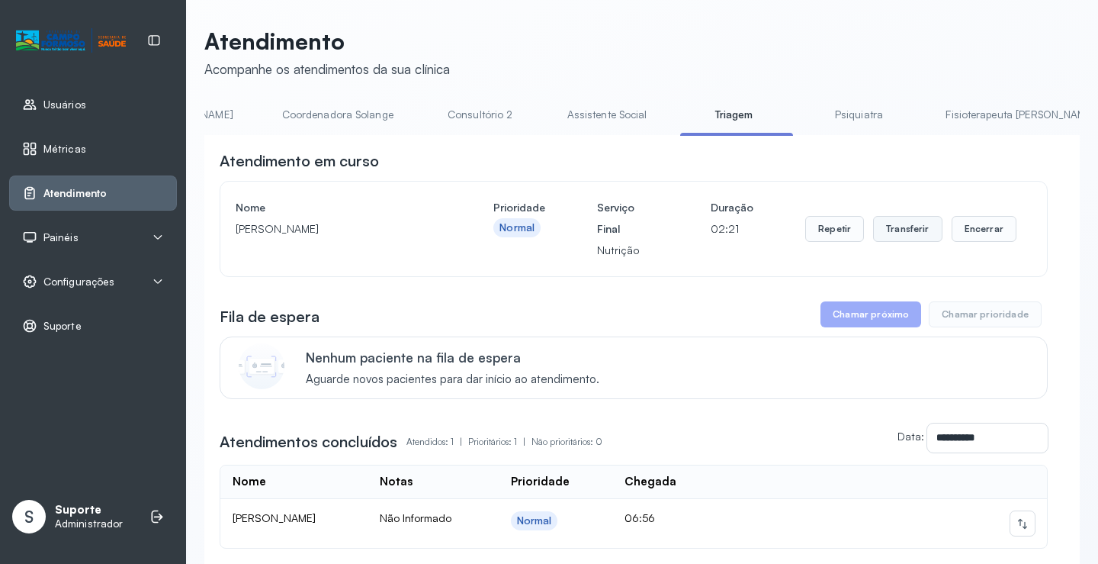
click at [912, 233] on button "Transferir" at bounding box center [907, 229] width 69 height 26
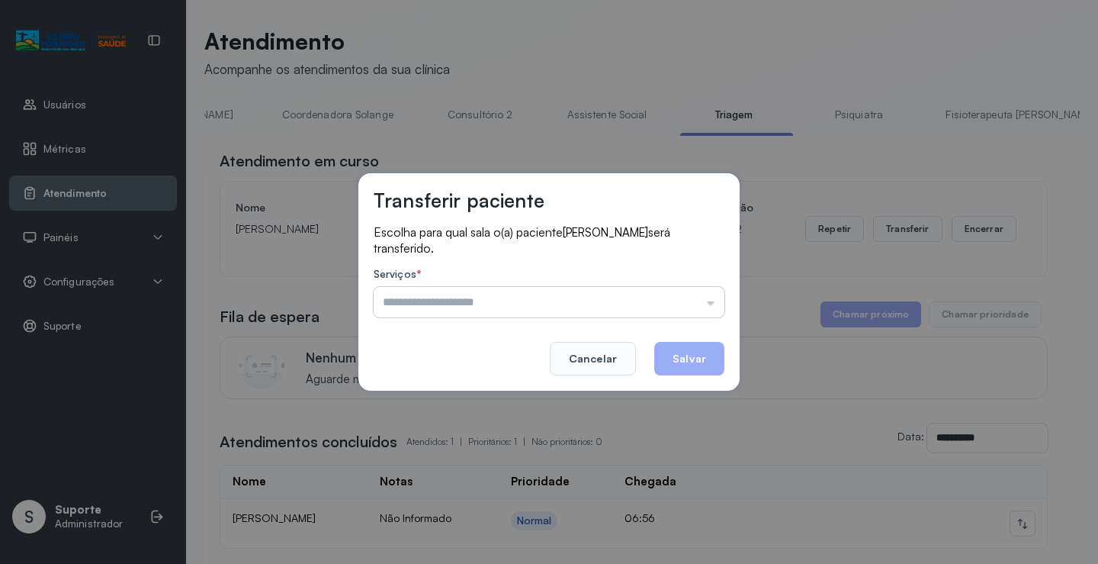
click at [714, 300] on input "text" at bounding box center [549, 302] width 351 height 31
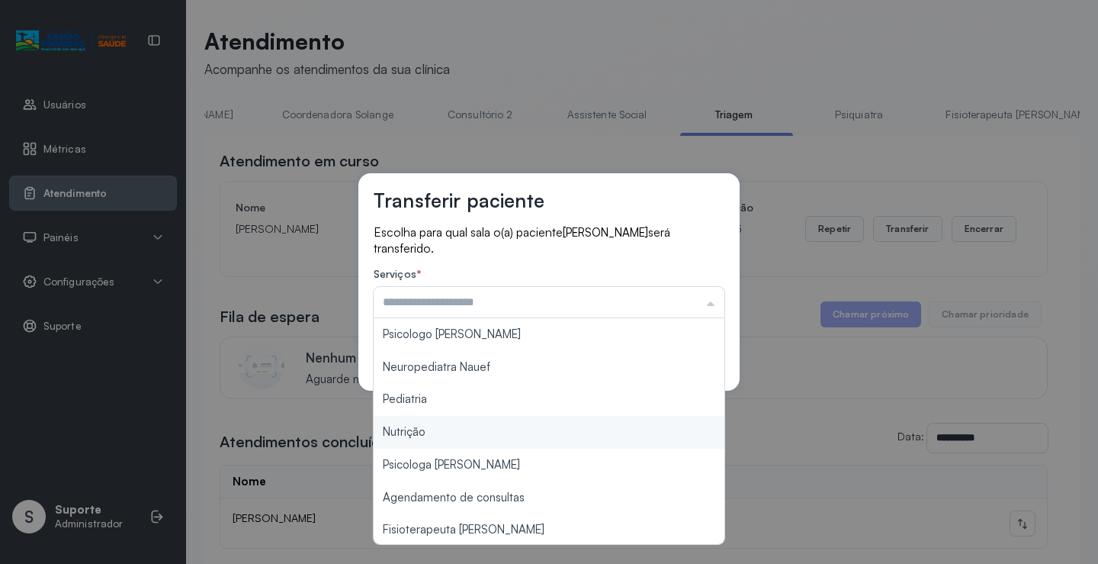
type input "********"
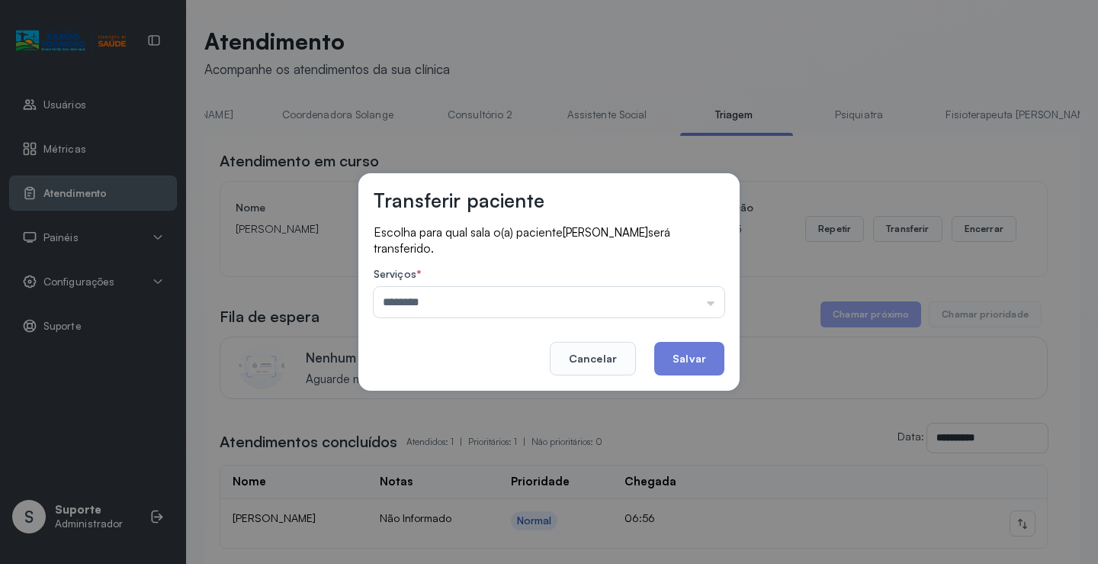
click at [441, 432] on div "Transferir paciente Escolha para qual sala o(a) paciente [PERSON_NAME] será tra…" at bounding box center [549, 282] width 1098 height 564
click at [711, 354] on button "Salvar" at bounding box center [689, 359] width 70 height 34
